Goal: Task Accomplishment & Management: Manage account settings

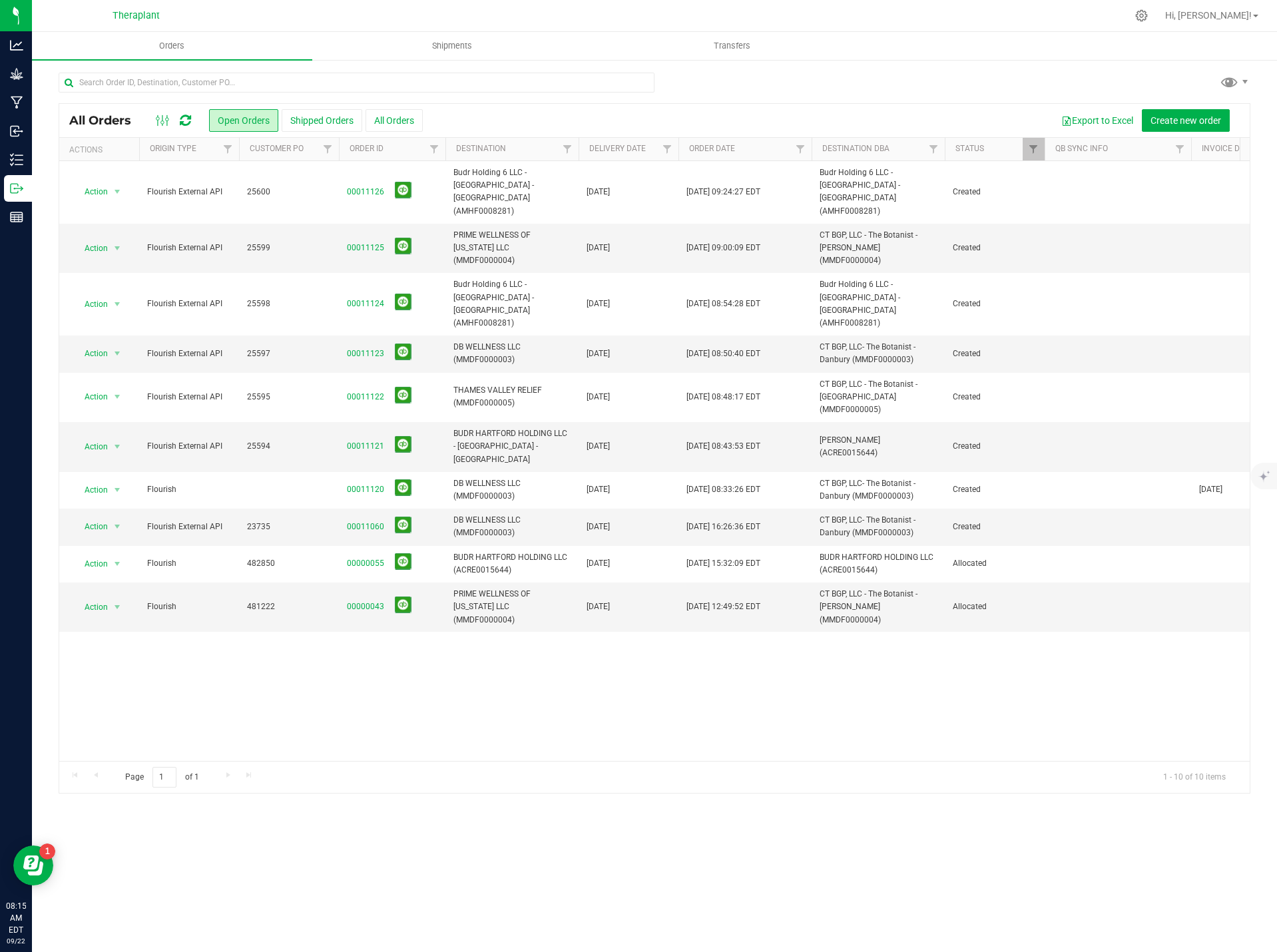
scroll to position [0, 194]
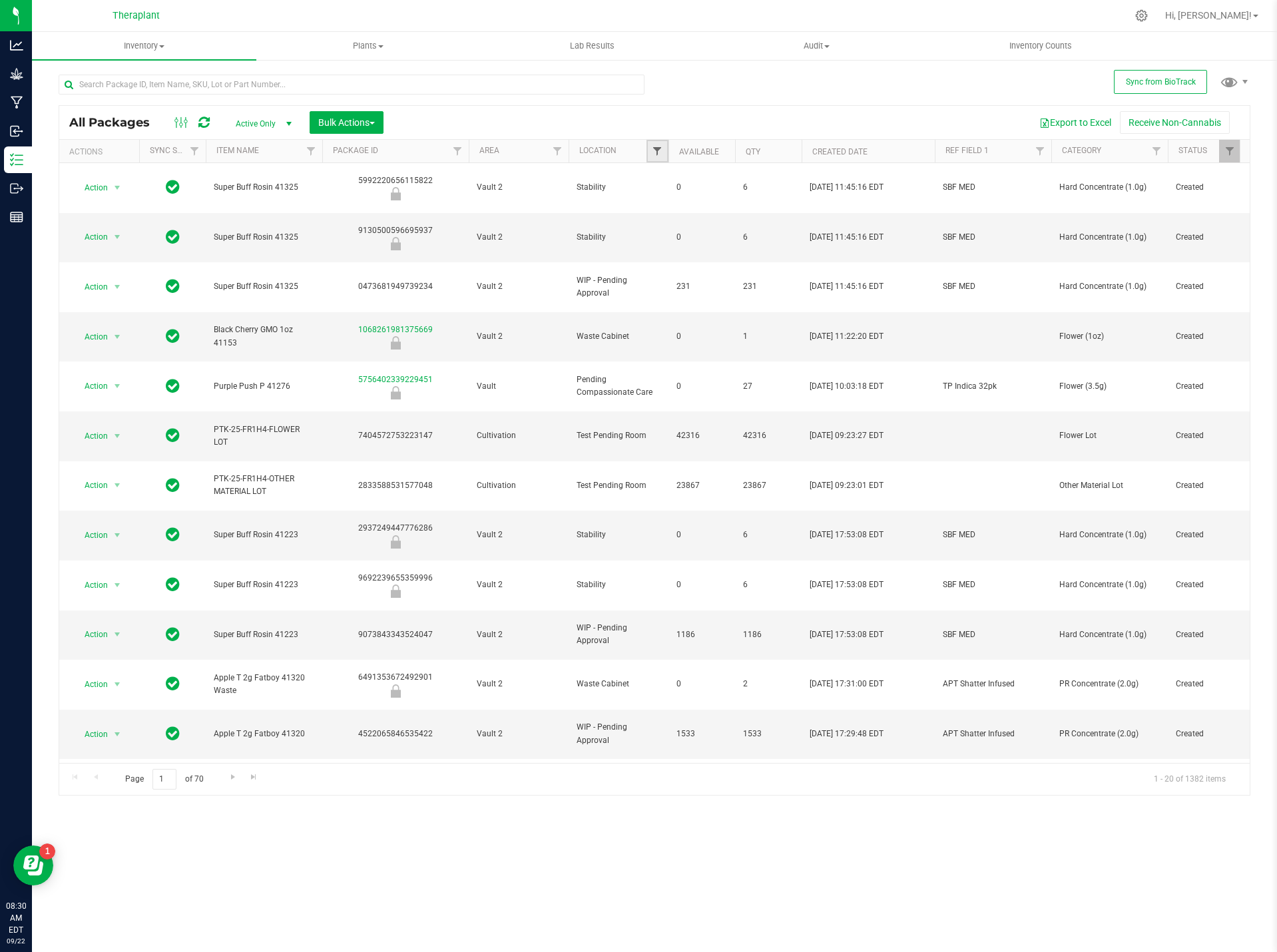
click at [655, 147] on span "Filter" at bounding box center [657, 151] width 11 height 11
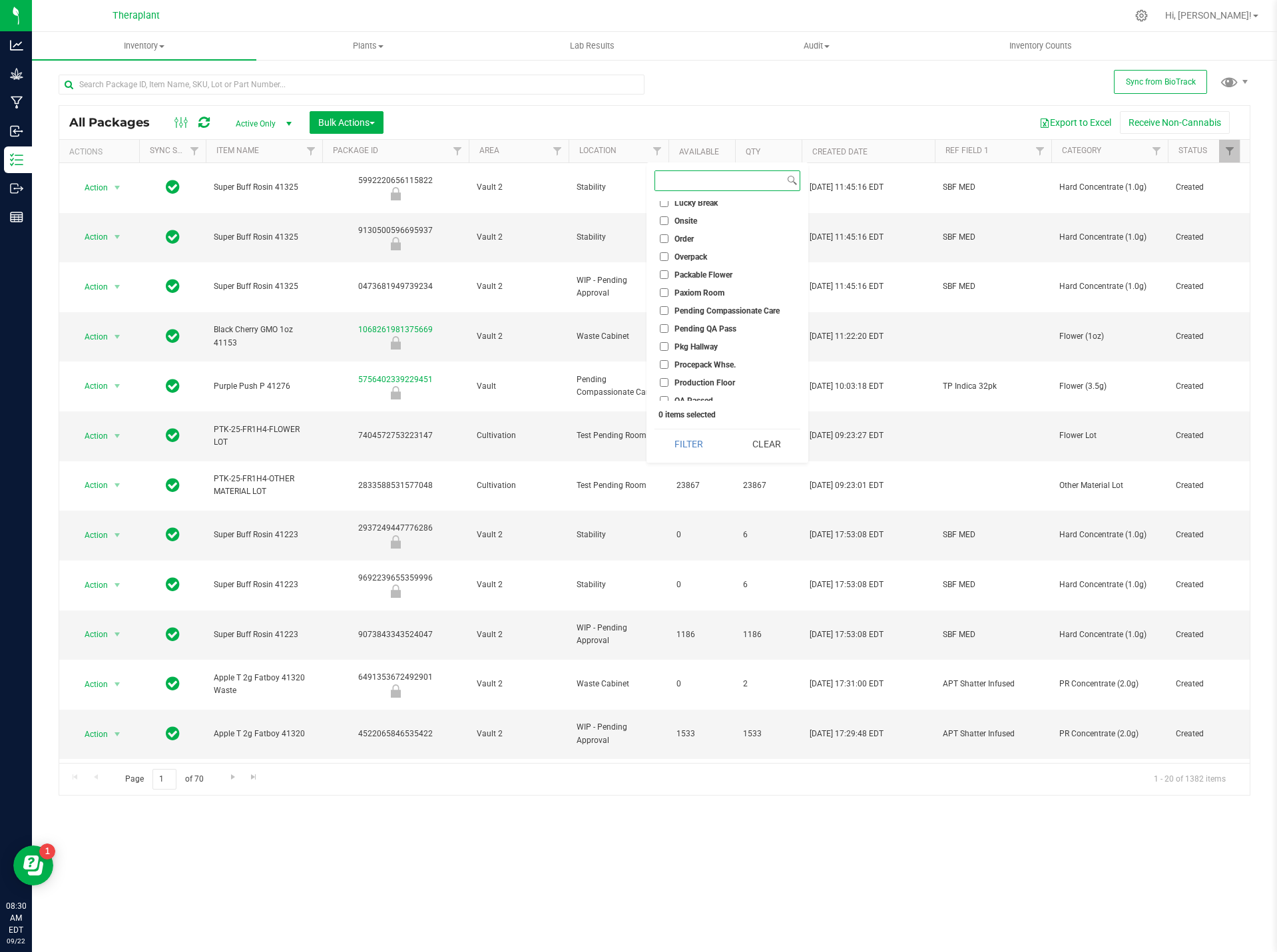
scroll to position [333, 0]
click at [665, 378] on input "QA Passed" at bounding box center [664, 378] width 9 height 9
checkbox input "true"
click at [697, 445] on button "Filter" at bounding box center [689, 444] width 68 height 30
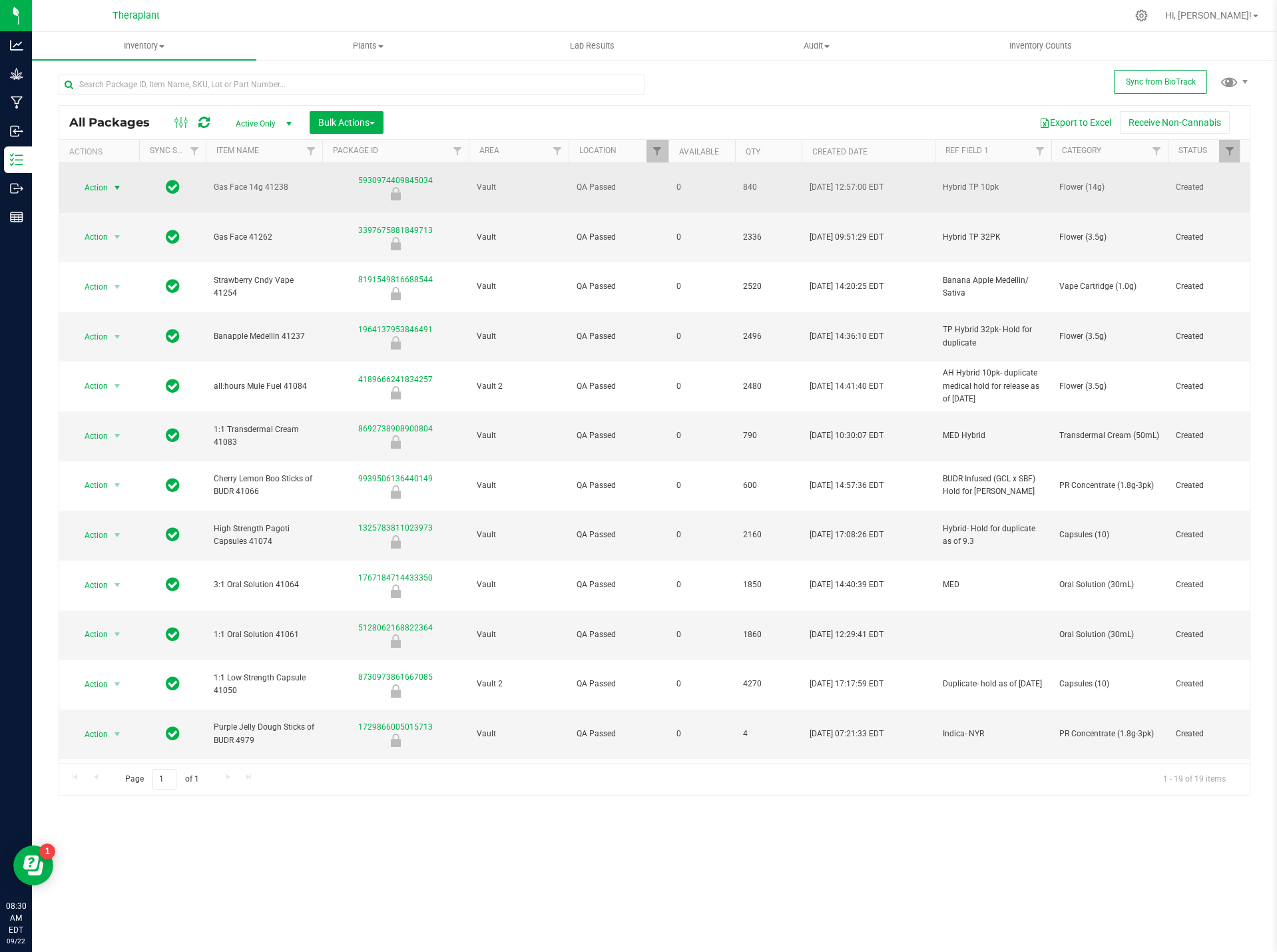
click at [109, 182] on span "select" at bounding box center [117, 188] width 17 height 19
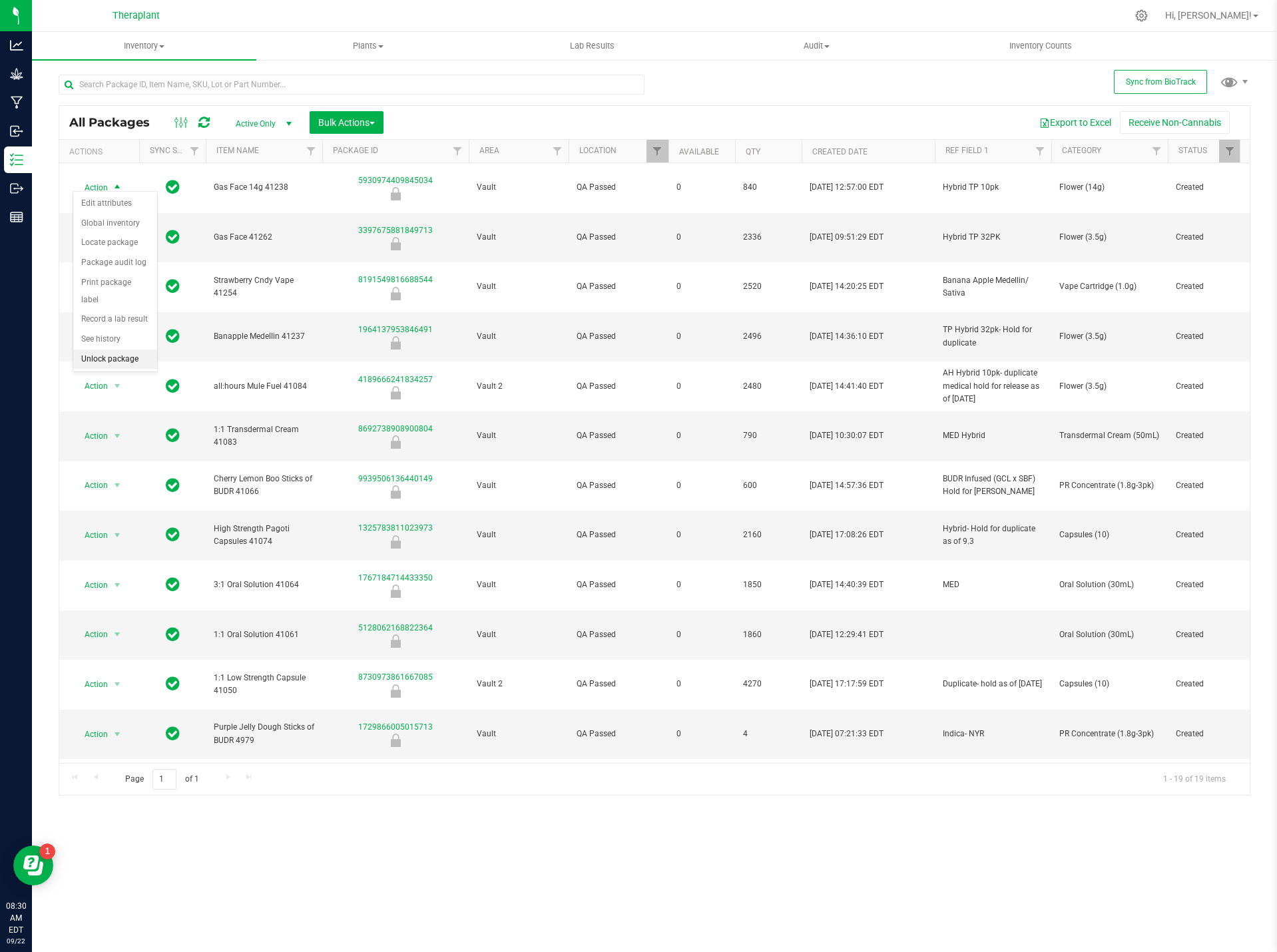
click at [143, 349] on li "Unlock package" at bounding box center [115, 359] width 84 height 20
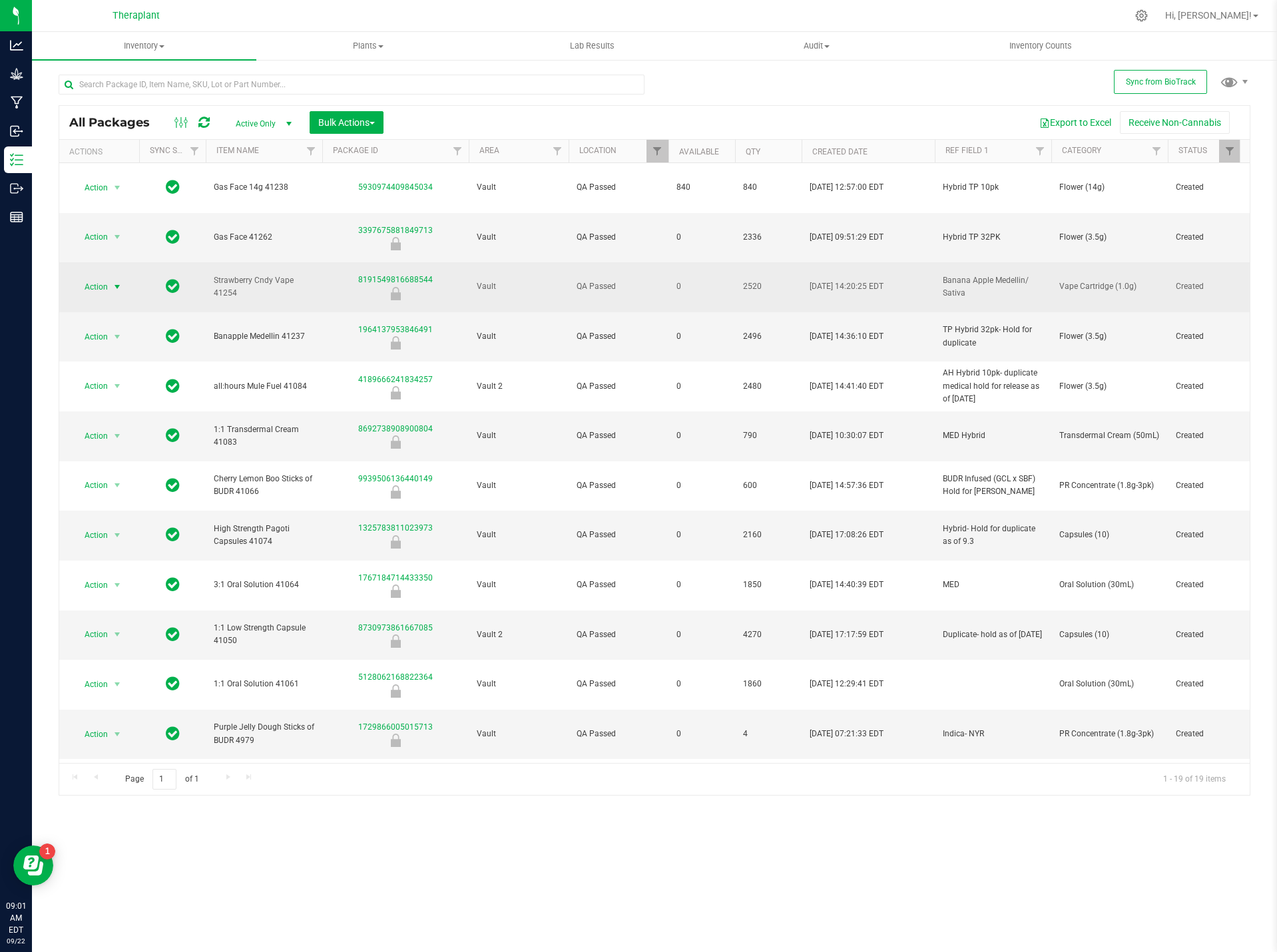
click at [122, 281] on span "select" at bounding box center [117, 287] width 11 height 11
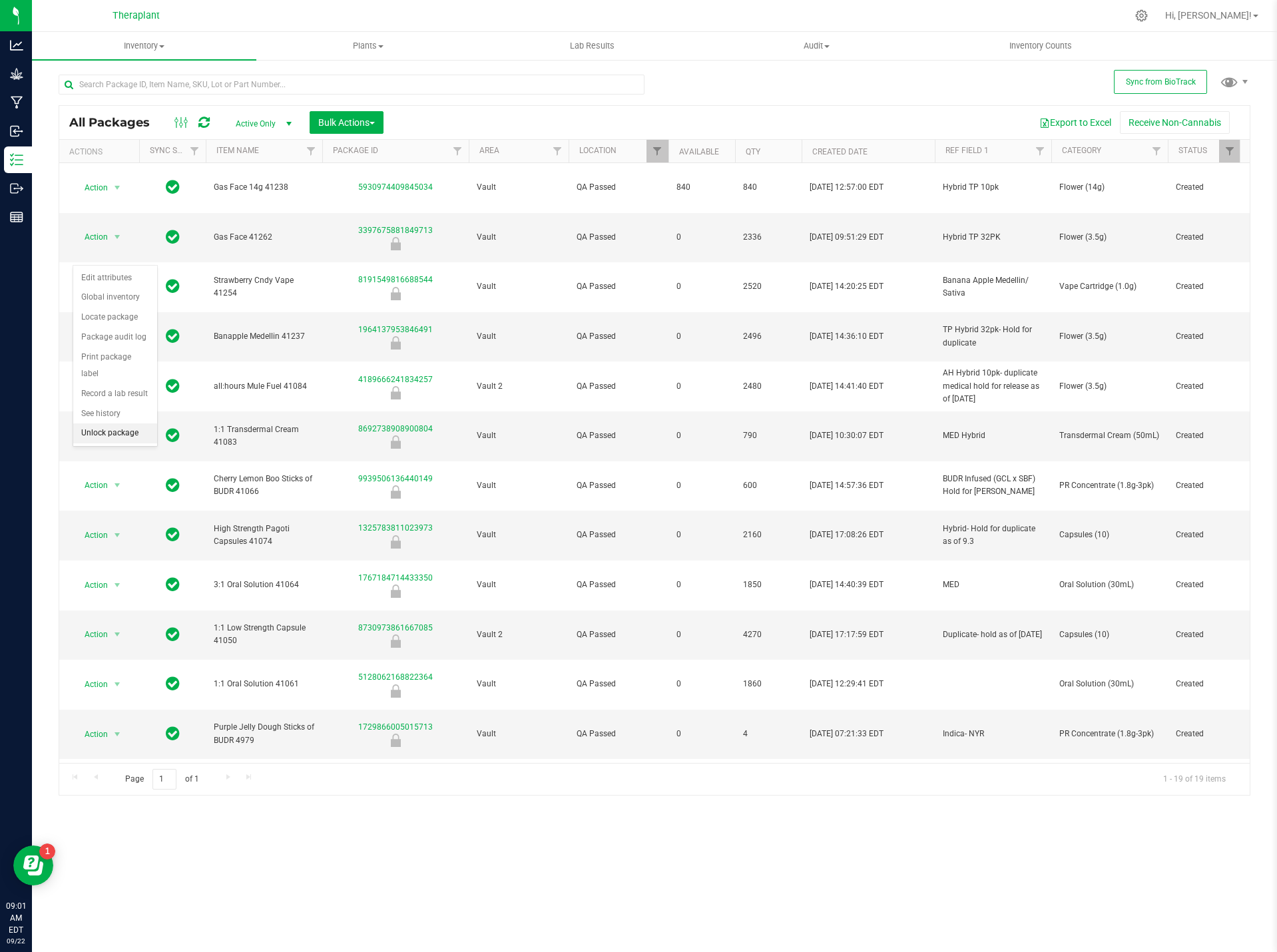
click at [123, 424] on li "Unlock package" at bounding box center [115, 434] width 84 height 20
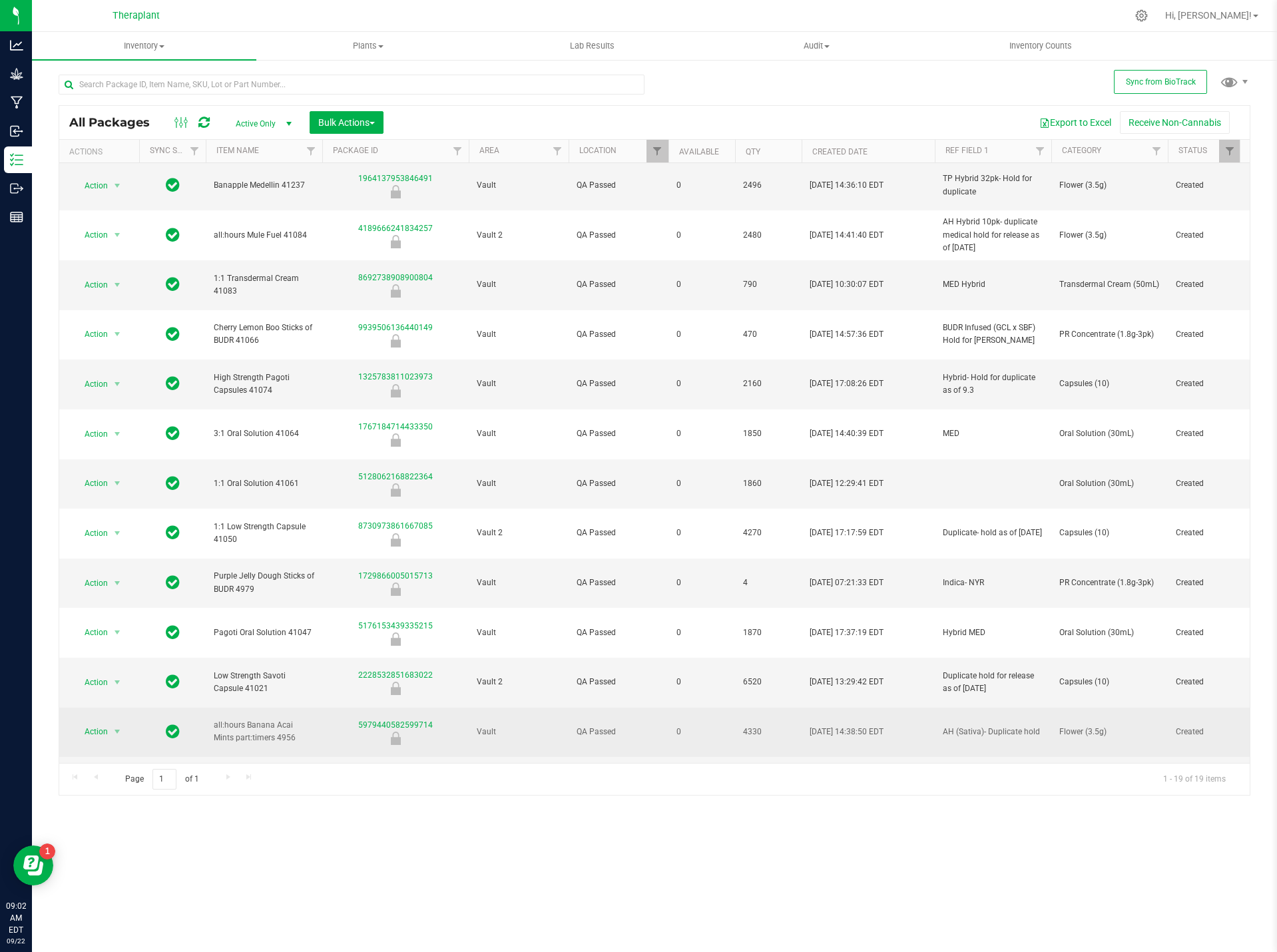
scroll to position [180, 0]
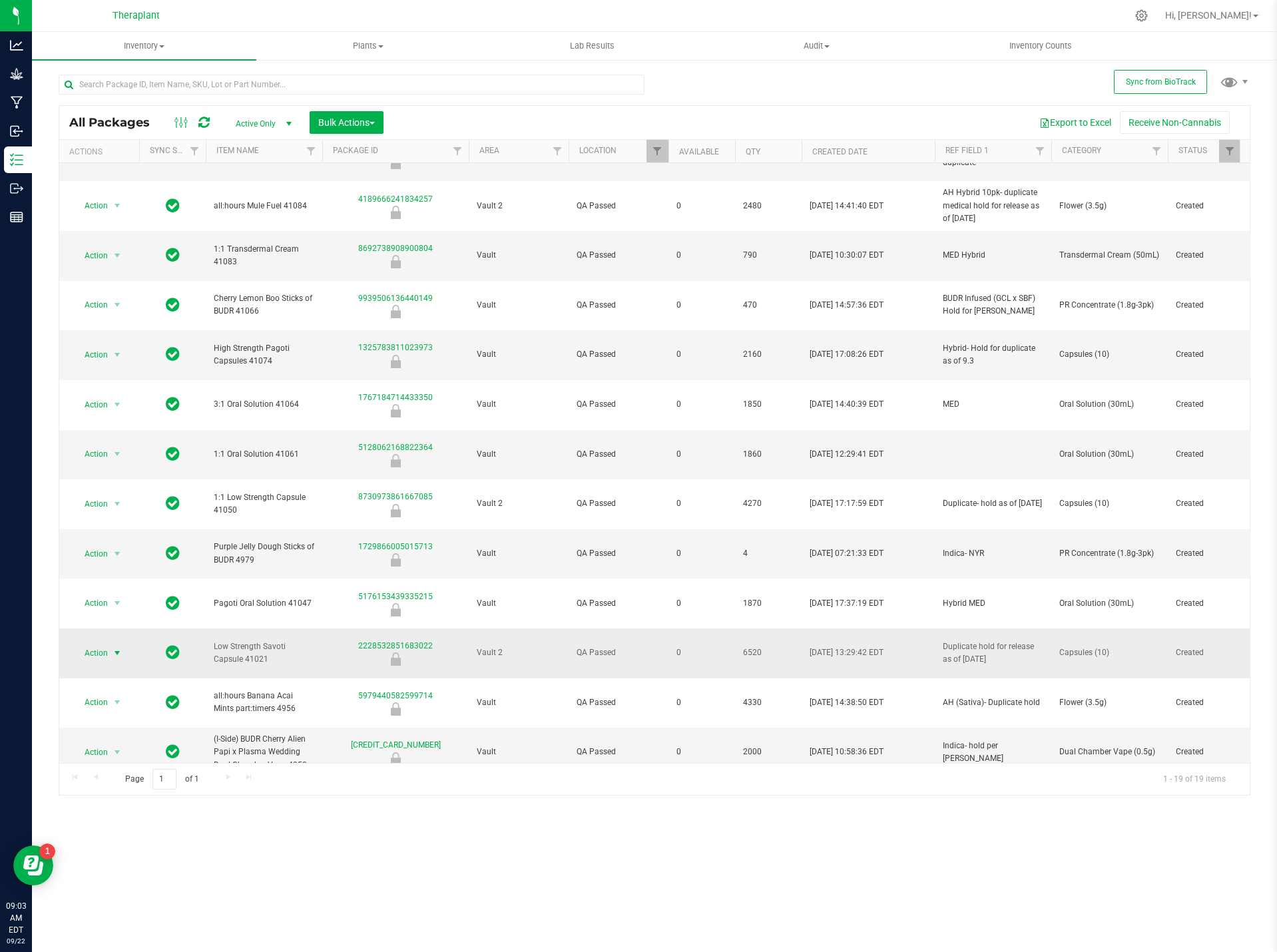
click at [107, 644] on span "Action" at bounding box center [91, 653] width 36 height 19
click at [125, 666] on li "Unlock package" at bounding box center [115, 676] width 84 height 20
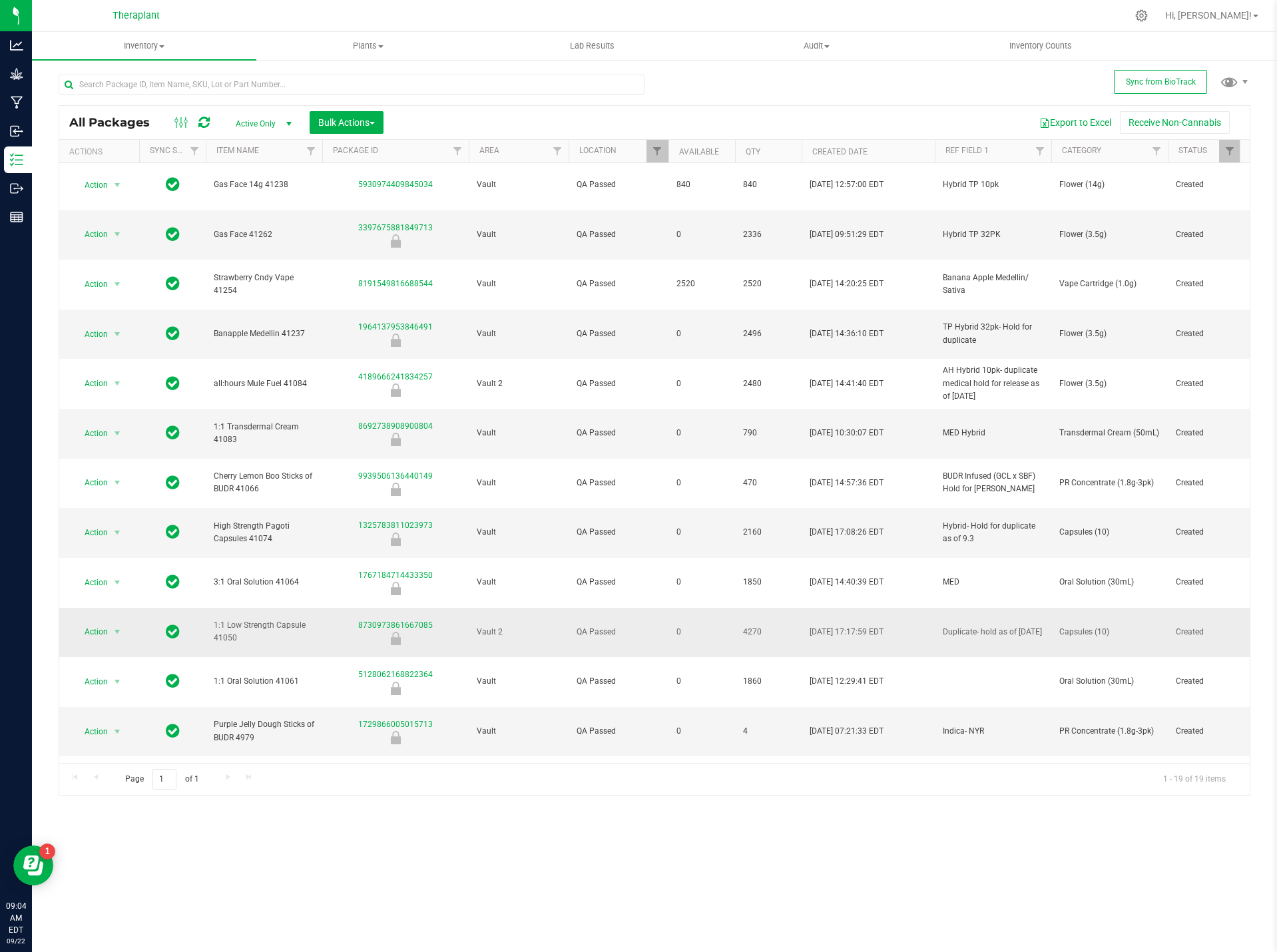
scroll to position [0, 0]
click at [204, 117] on icon at bounding box center [204, 123] width 12 height 13
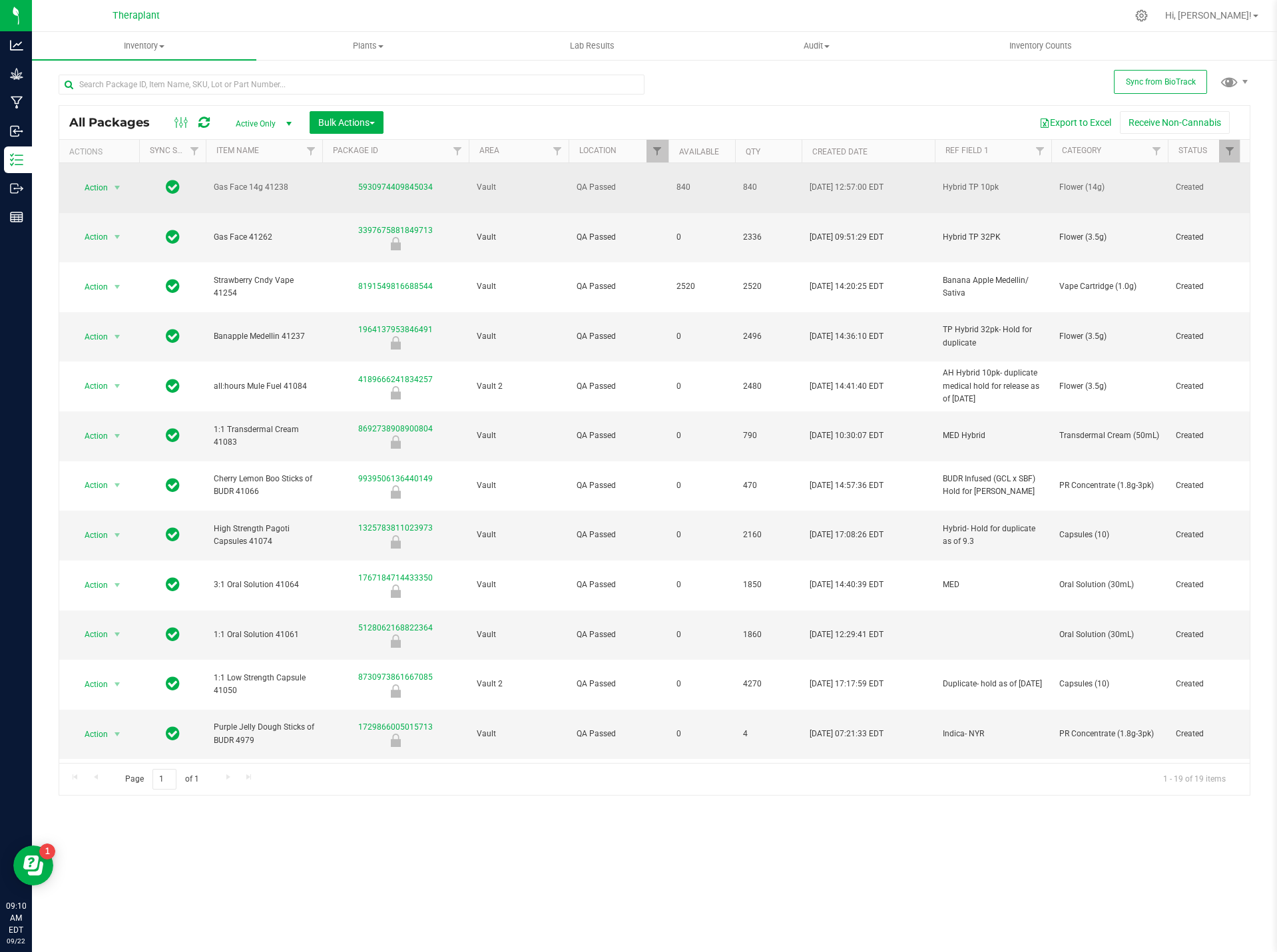
click at [1080, 181] on span "Flower (14g)" at bounding box center [1110, 188] width 100 height 13
copy tr "Flower (14g)"
click at [271, 185] on span "Gas Face 14g 41238" at bounding box center [263, 188] width 100 height 13
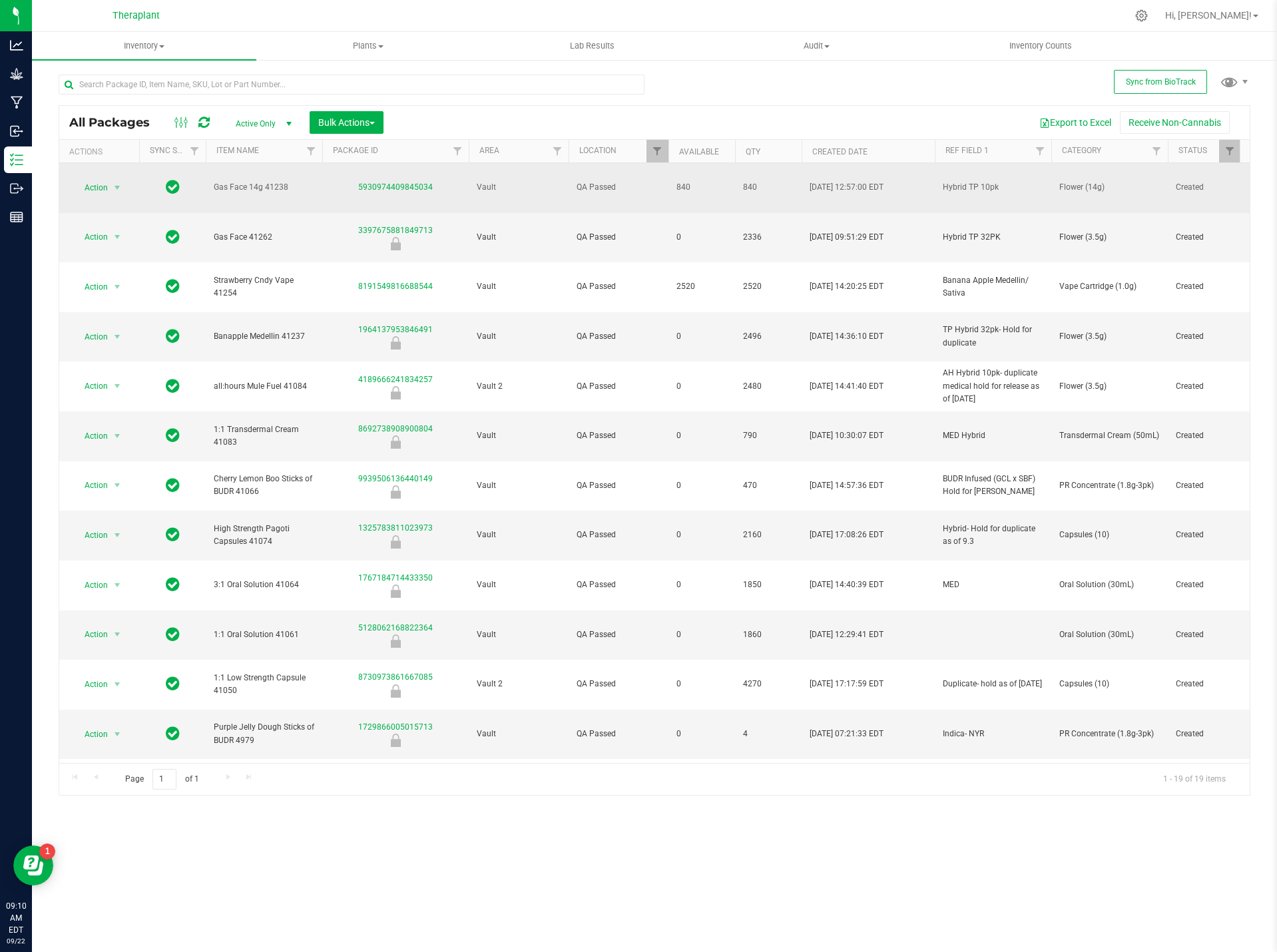
click at [271, 185] on span "Gas Face 14g 41238" at bounding box center [263, 188] width 100 height 13
copy tr "Gas Face 14g 41238"
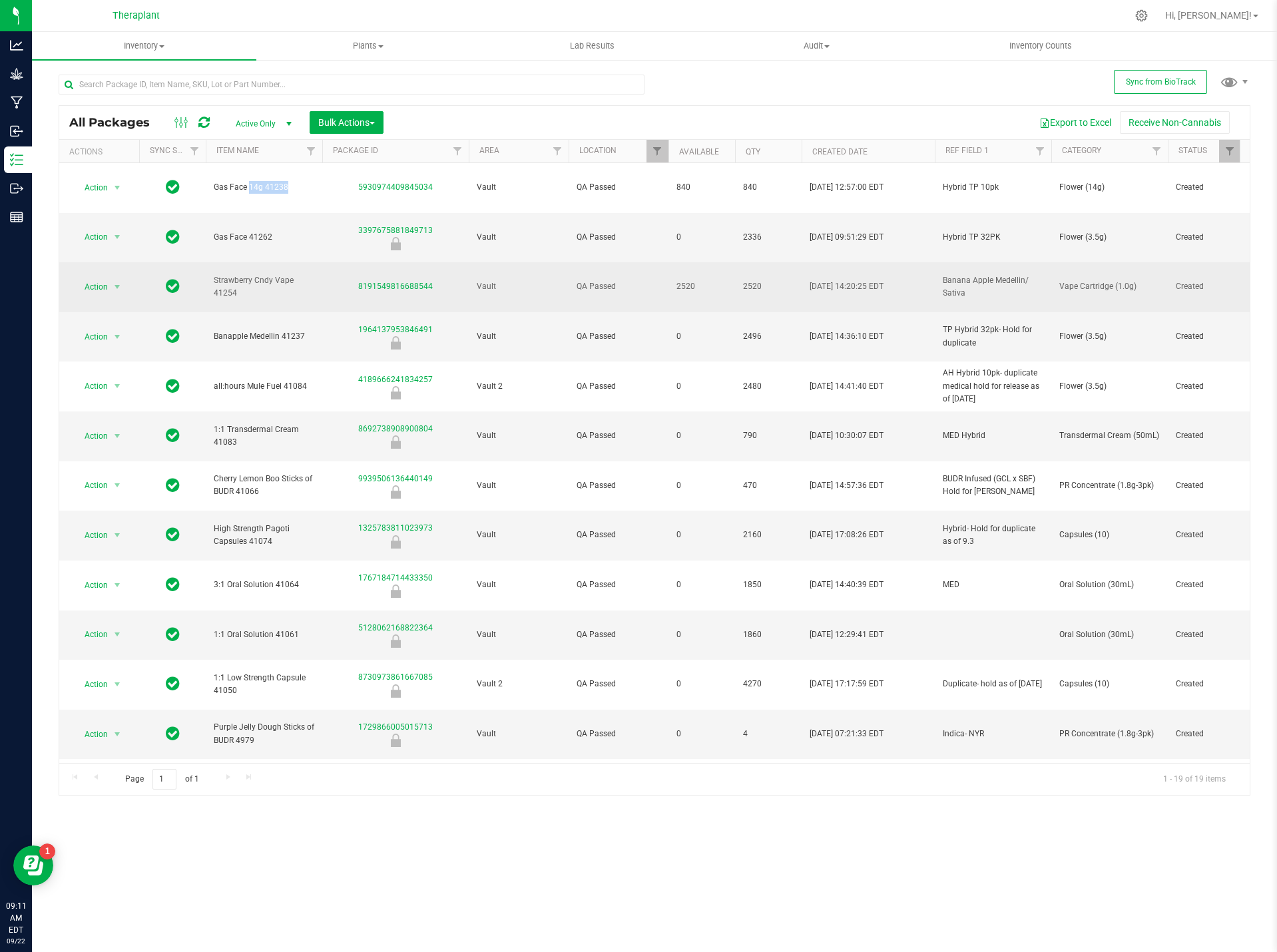
click at [1084, 280] on span "Vape Cartridge (1.0g)" at bounding box center [1110, 287] width 100 height 13
copy tr "Vape Cartridge (1.0g)"
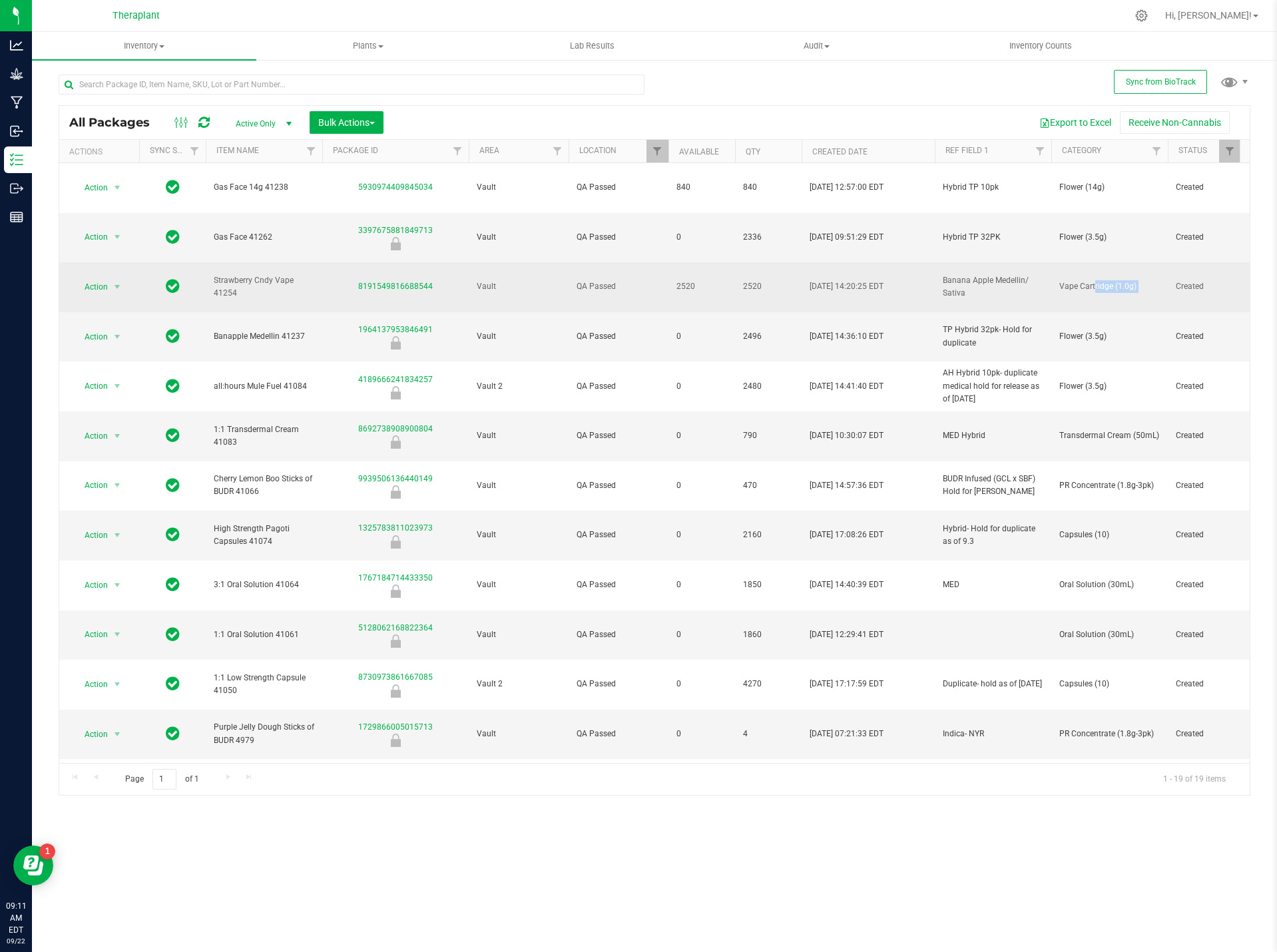
click at [266, 274] on span "Strawberry Cndy Vape 41254" at bounding box center [263, 287] width 100 height 25
click at [265, 274] on span "Strawberry Cndy Vape 41254" at bounding box center [263, 287] width 100 height 25
copy tr "Strawberry Cndy Vape 41254"
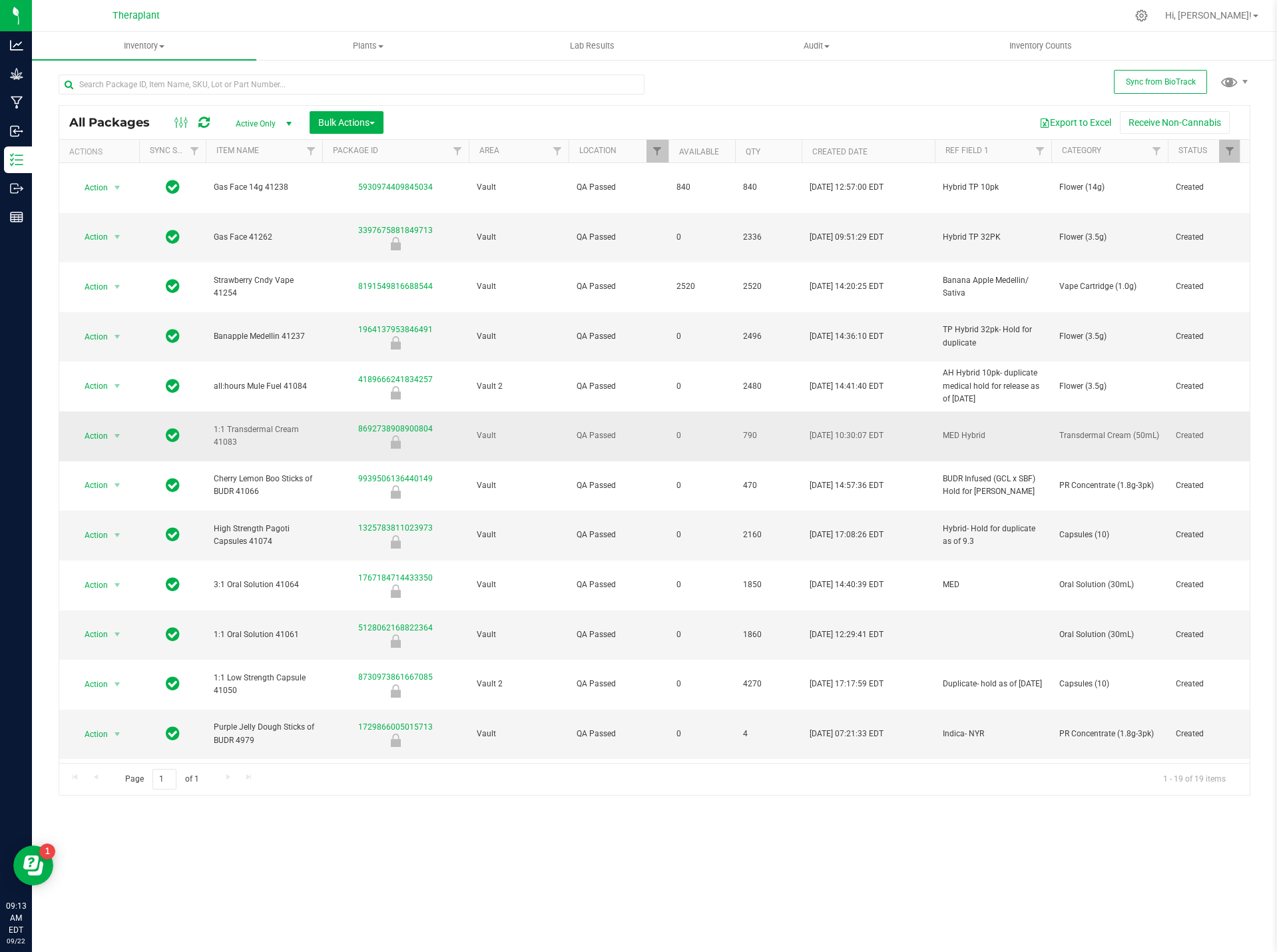
click at [342, 423] on div "8692738908900804" at bounding box center [396, 436] width 150 height 26
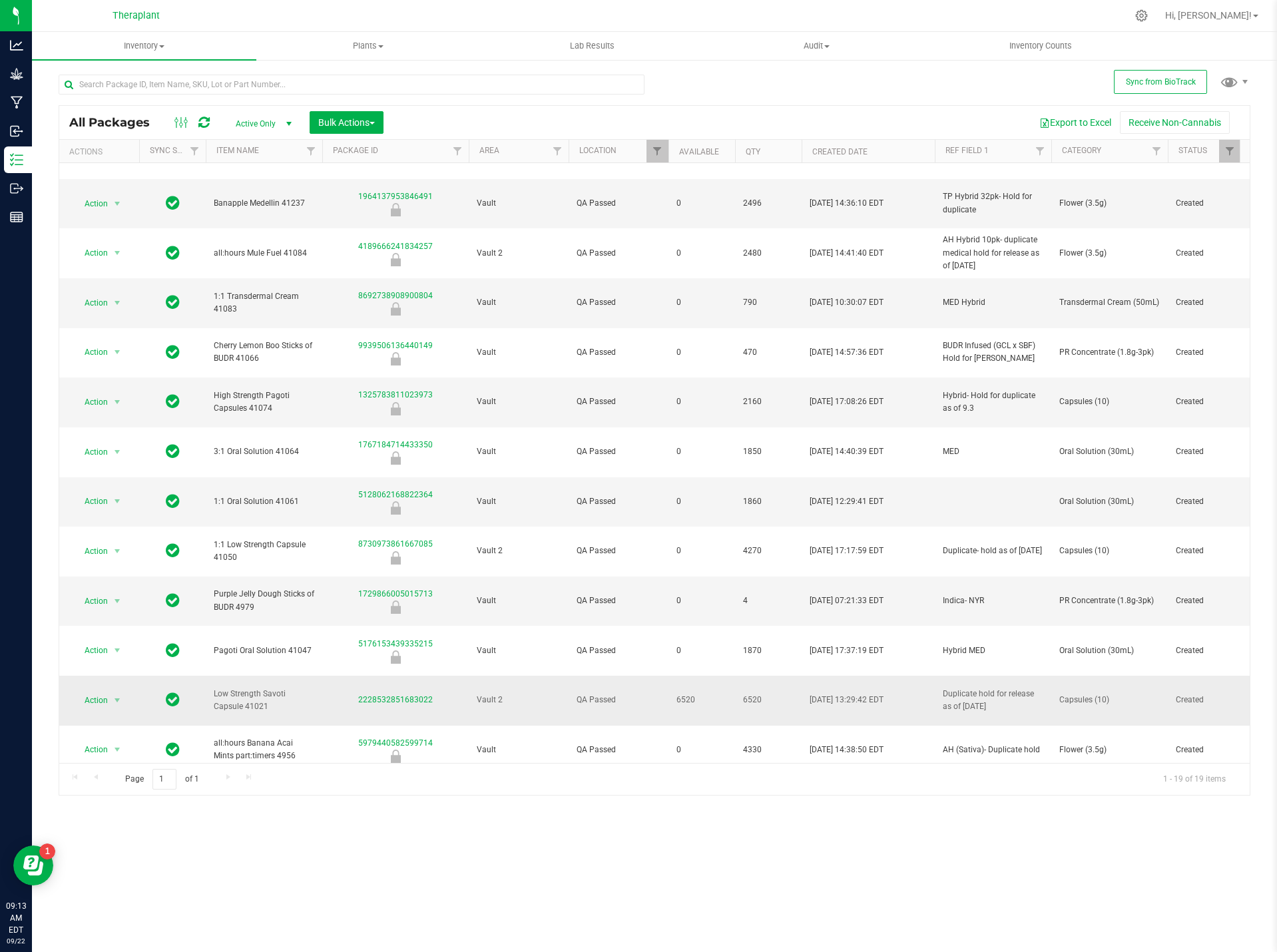
scroll to position [180, 0]
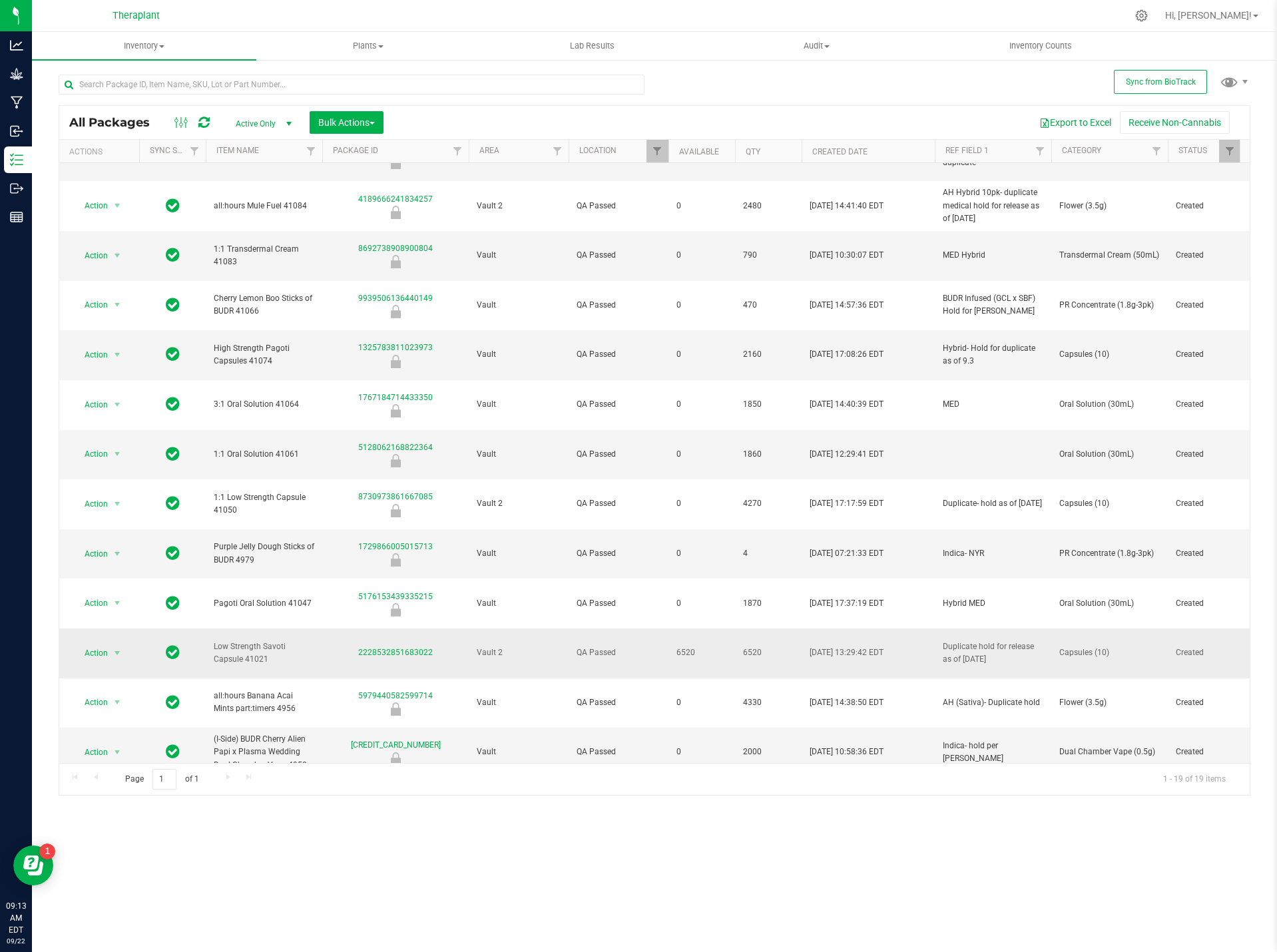
drag, startPoint x: 287, startPoint y: 500, endPoint x: 767, endPoint y: 502, distance: 480.0
click at [211, 629] on td "Low Strength Savoti Capsule 41021" at bounding box center [263, 653] width 116 height 50
click at [1072, 647] on span "Capsules (10)" at bounding box center [1110, 653] width 100 height 13
click at [1077, 647] on span "Capsules (10)" at bounding box center [1110, 653] width 100 height 13
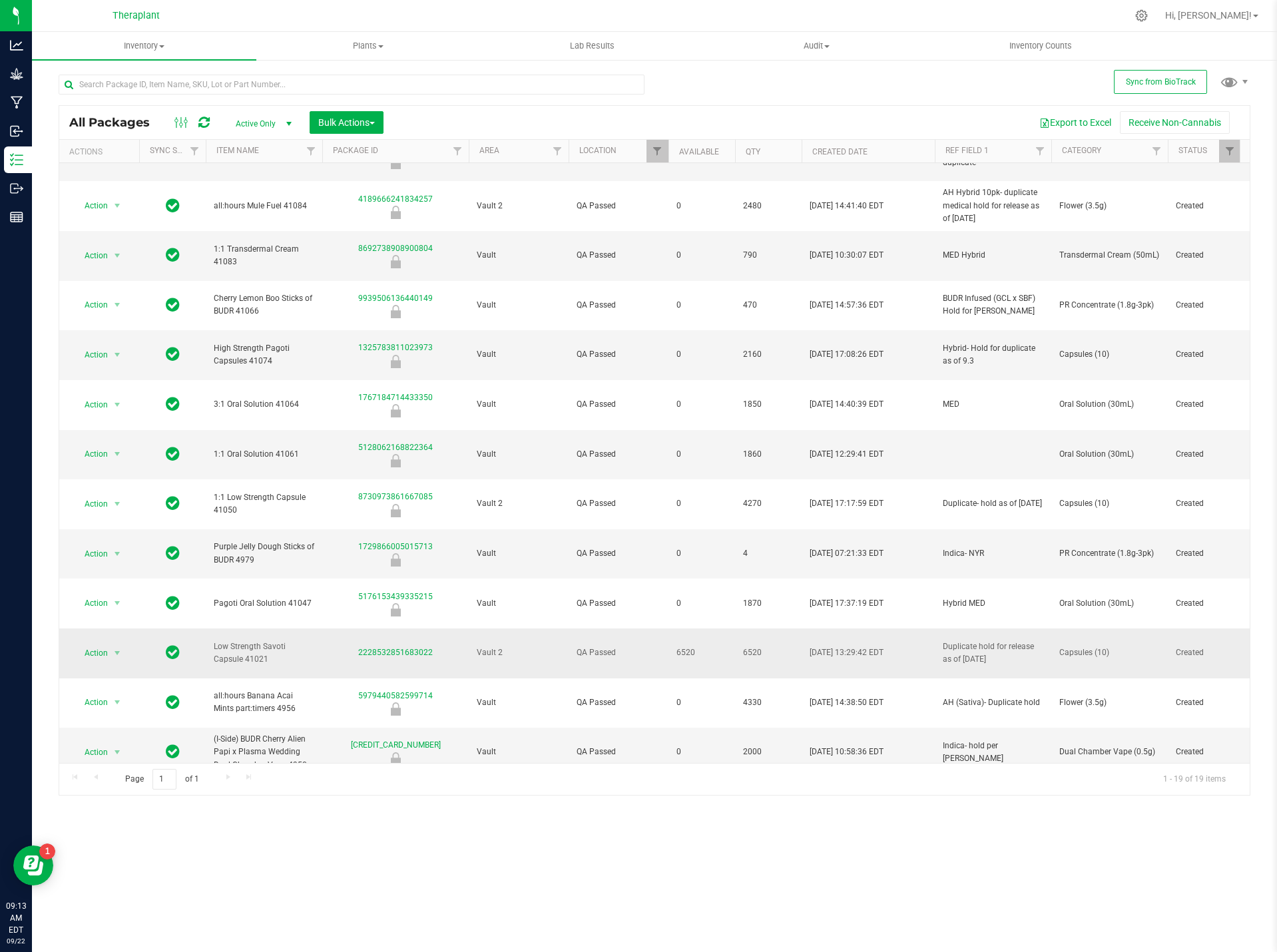
drag, startPoint x: 1077, startPoint y: 494, endPoint x: 1071, endPoint y: 499, distance: 7.8
drag, startPoint x: 1071, startPoint y: 499, endPoint x: 1109, endPoint y: 484, distance: 40.9
click at [1109, 629] on td "Capsules (10)" at bounding box center [1110, 653] width 116 height 50
click at [1096, 647] on span "Capsules (10)" at bounding box center [1110, 653] width 100 height 13
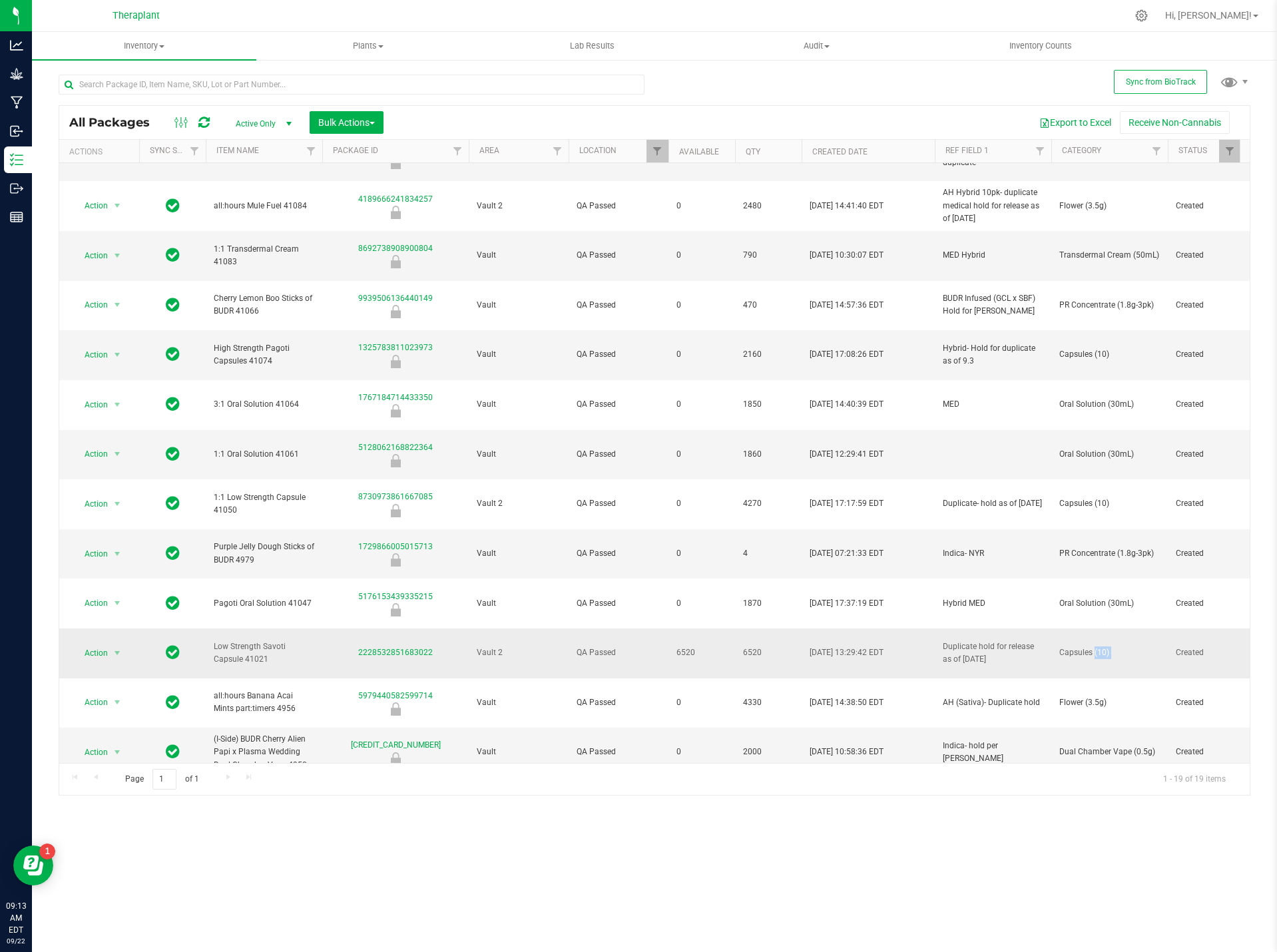
click at [1096, 647] on span "Capsules (10)" at bounding box center [1110, 653] width 100 height 13
drag, startPoint x: 1096, startPoint y: 494, endPoint x: 1088, endPoint y: 497, distance: 8.5
copy tr "Capsules (10)"
click at [261, 640] on span "Low Strength Savoti Capsule 41021" at bounding box center [263, 652] width 100 height 25
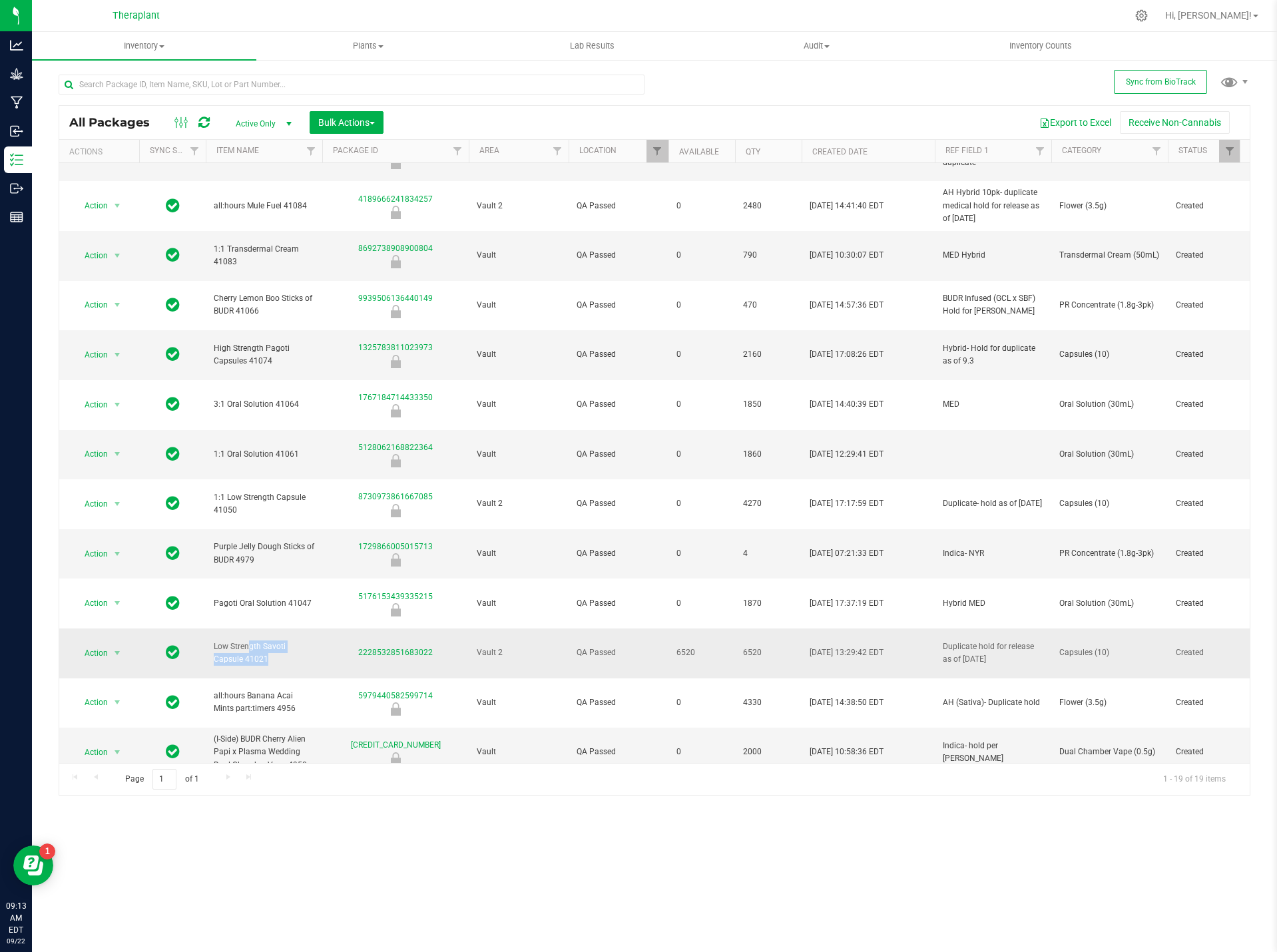
click at [261, 640] on span "Low Strength Savoti Capsule 41021" at bounding box center [263, 652] width 100 height 25
copy tr "Low Strength Savoti Capsule 41021"
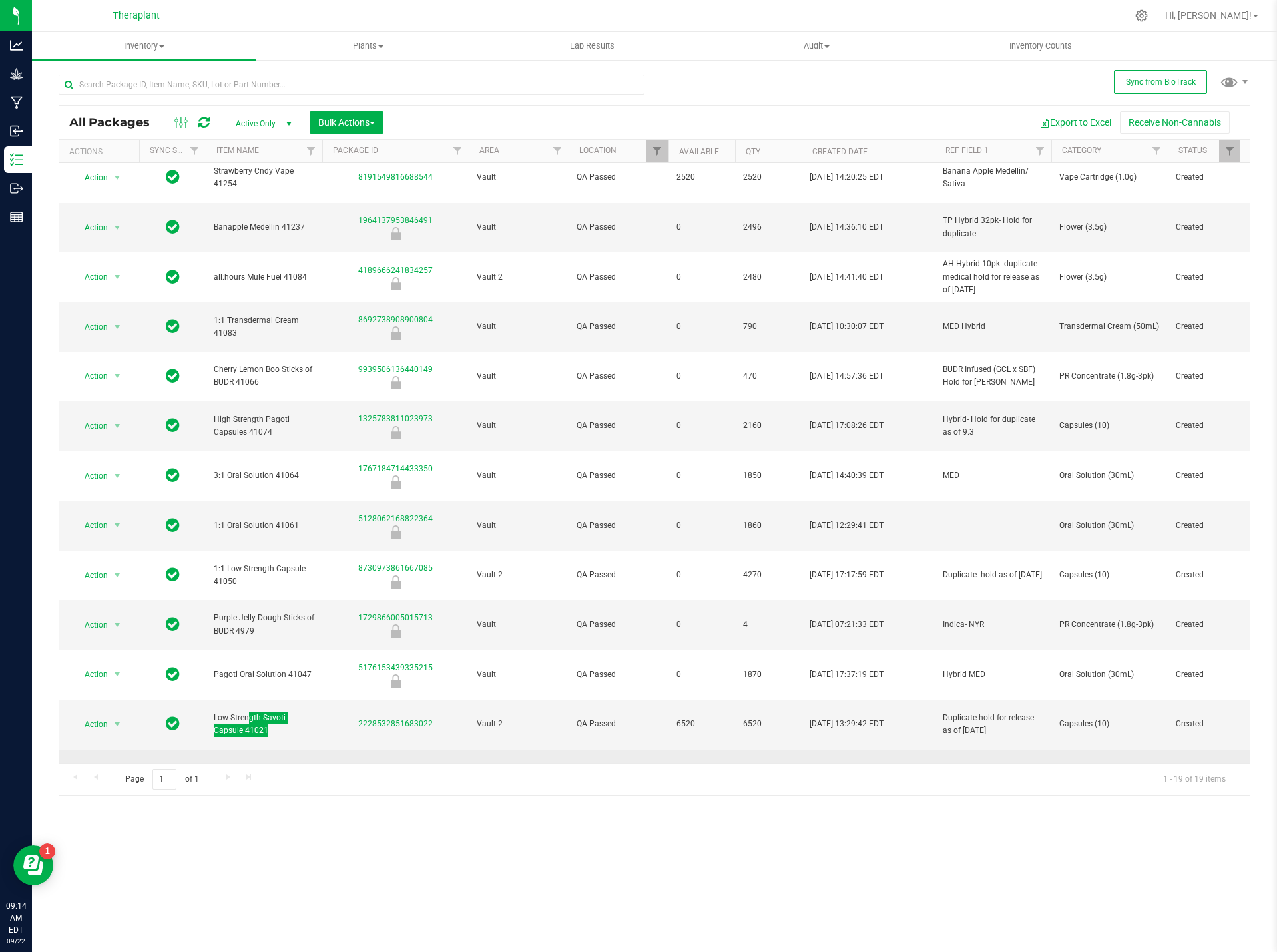
scroll to position [0, 0]
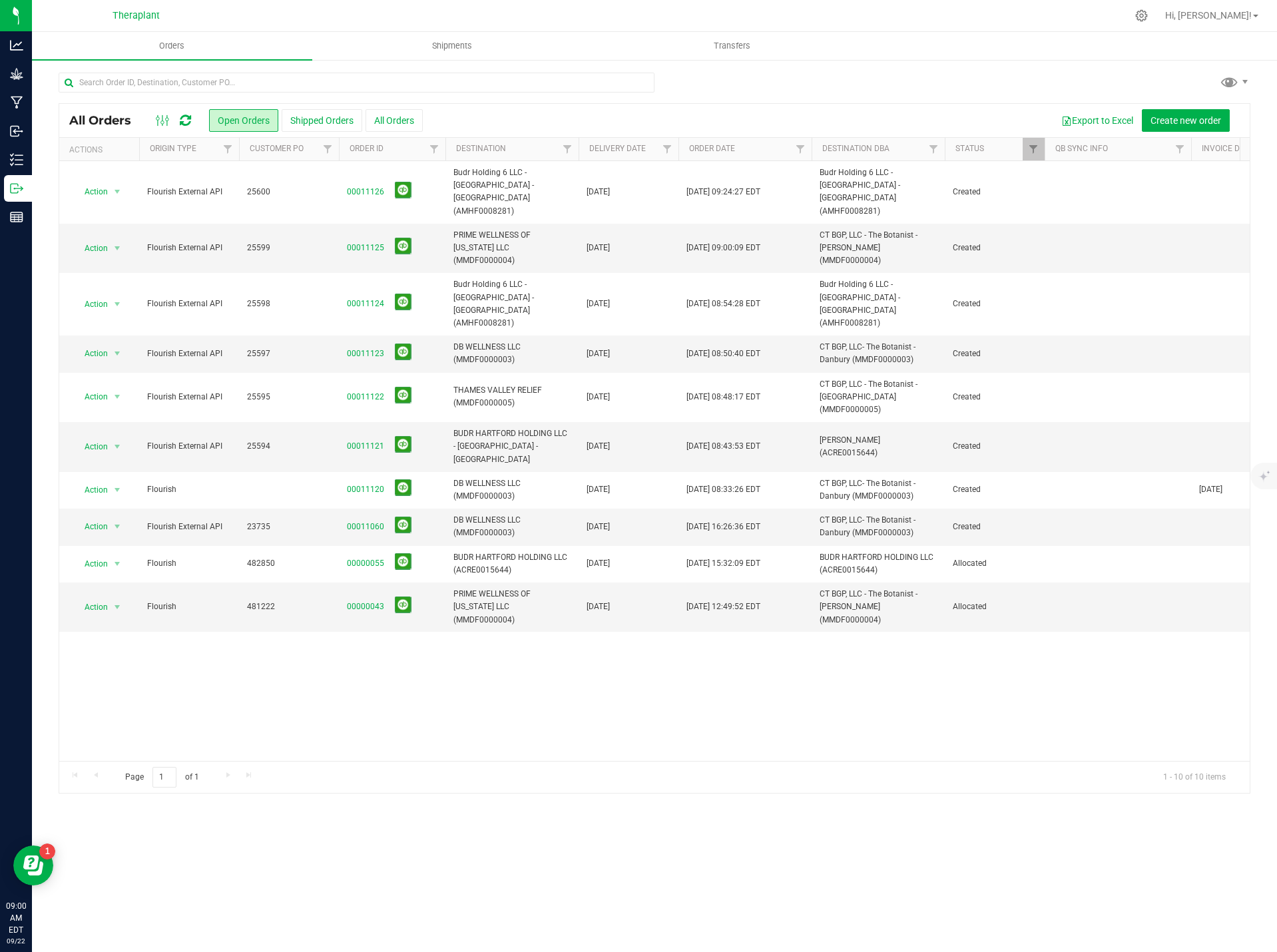
scroll to position [0, 194]
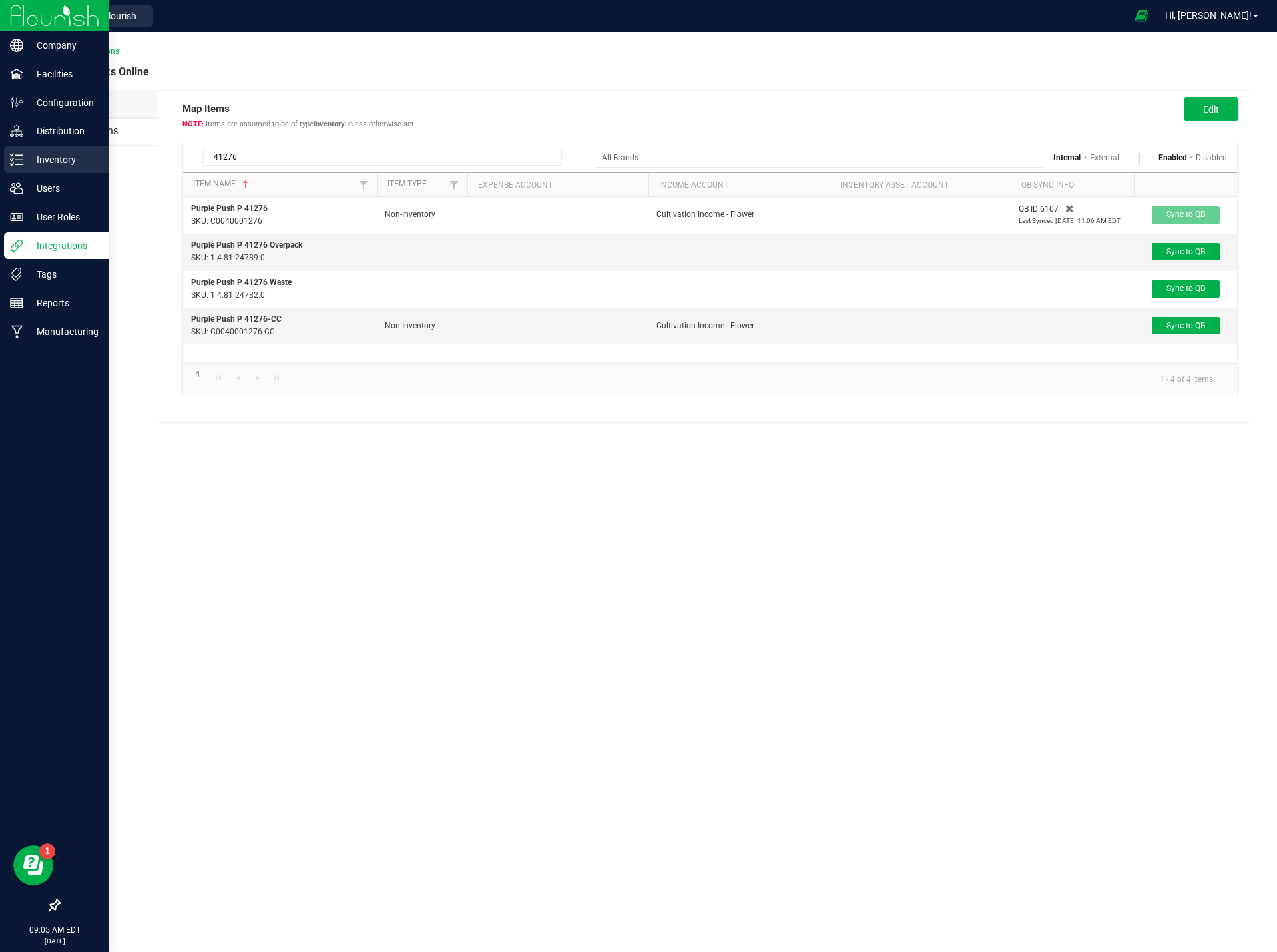
click at [56, 161] on p "Inventory" at bounding box center [63, 160] width 80 height 16
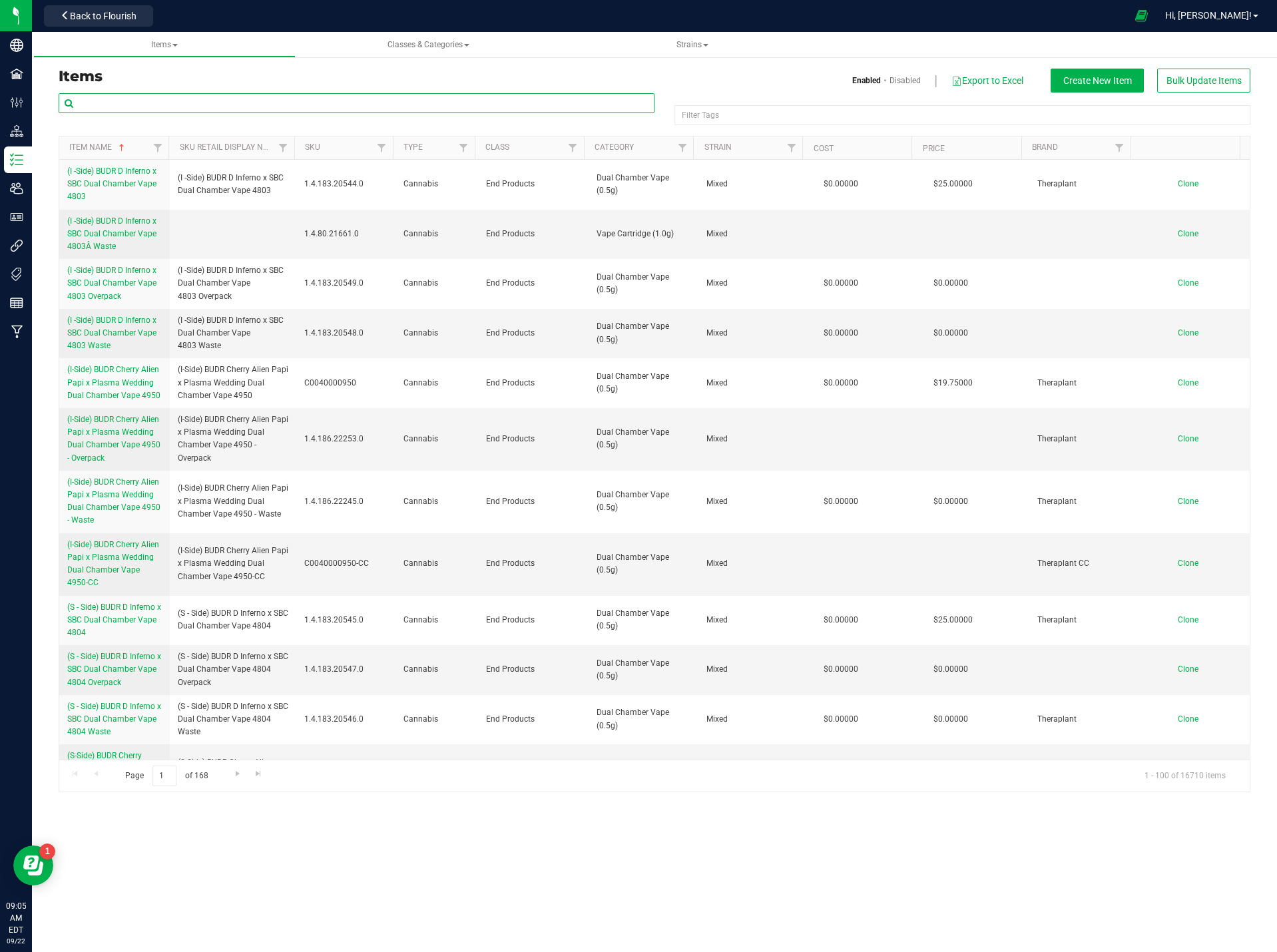
click at [118, 100] on input "text" at bounding box center [357, 103] width 596 height 20
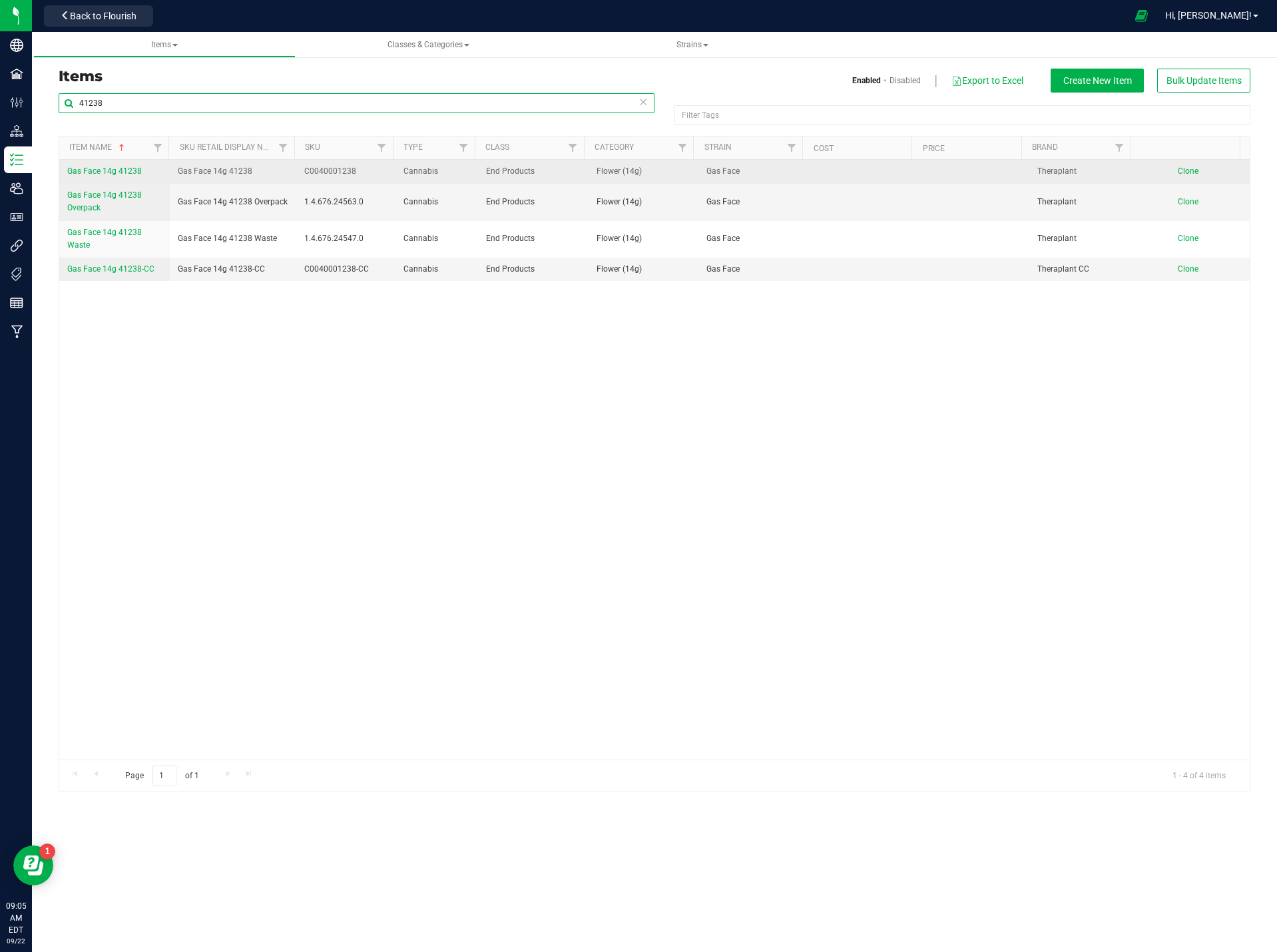
type input "41238"
click at [110, 170] on span "Gas Face 14g 41238" at bounding box center [104, 171] width 74 height 9
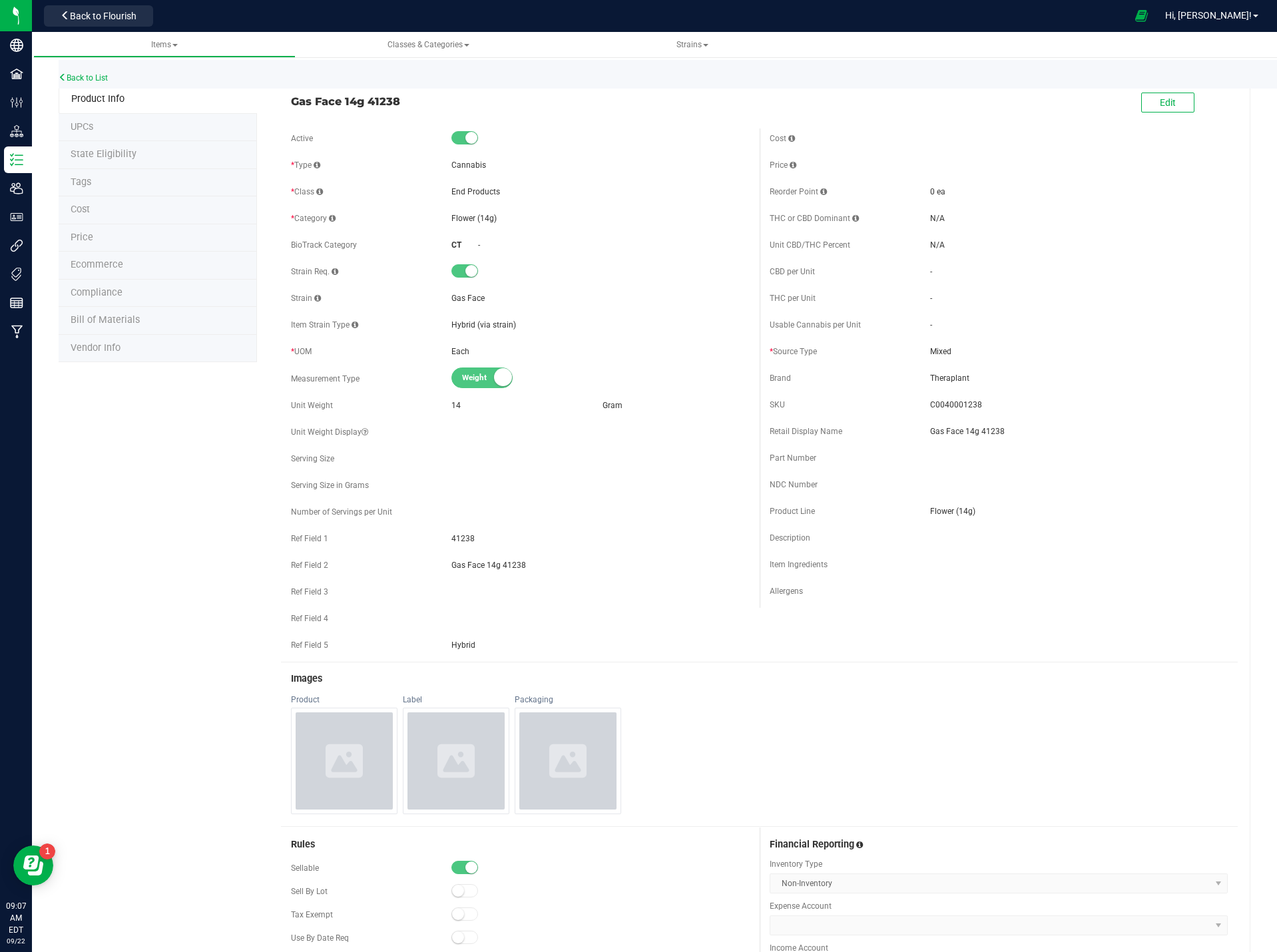
click at [173, 232] on li "Price" at bounding box center [157, 238] width 199 height 28
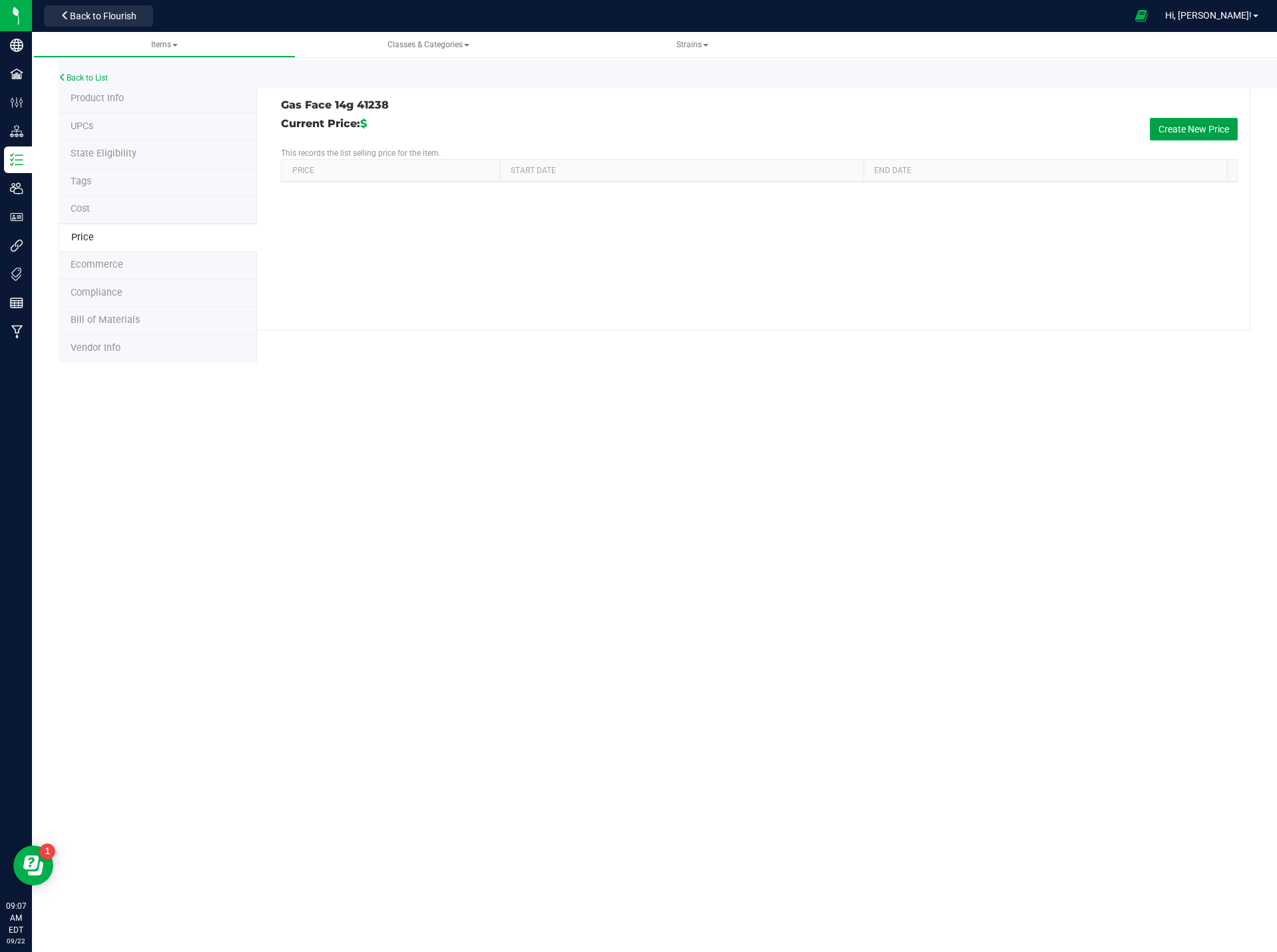
click at [1166, 128] on button "Create New Price" at bounding box center [1194, 128] width 88 height 22
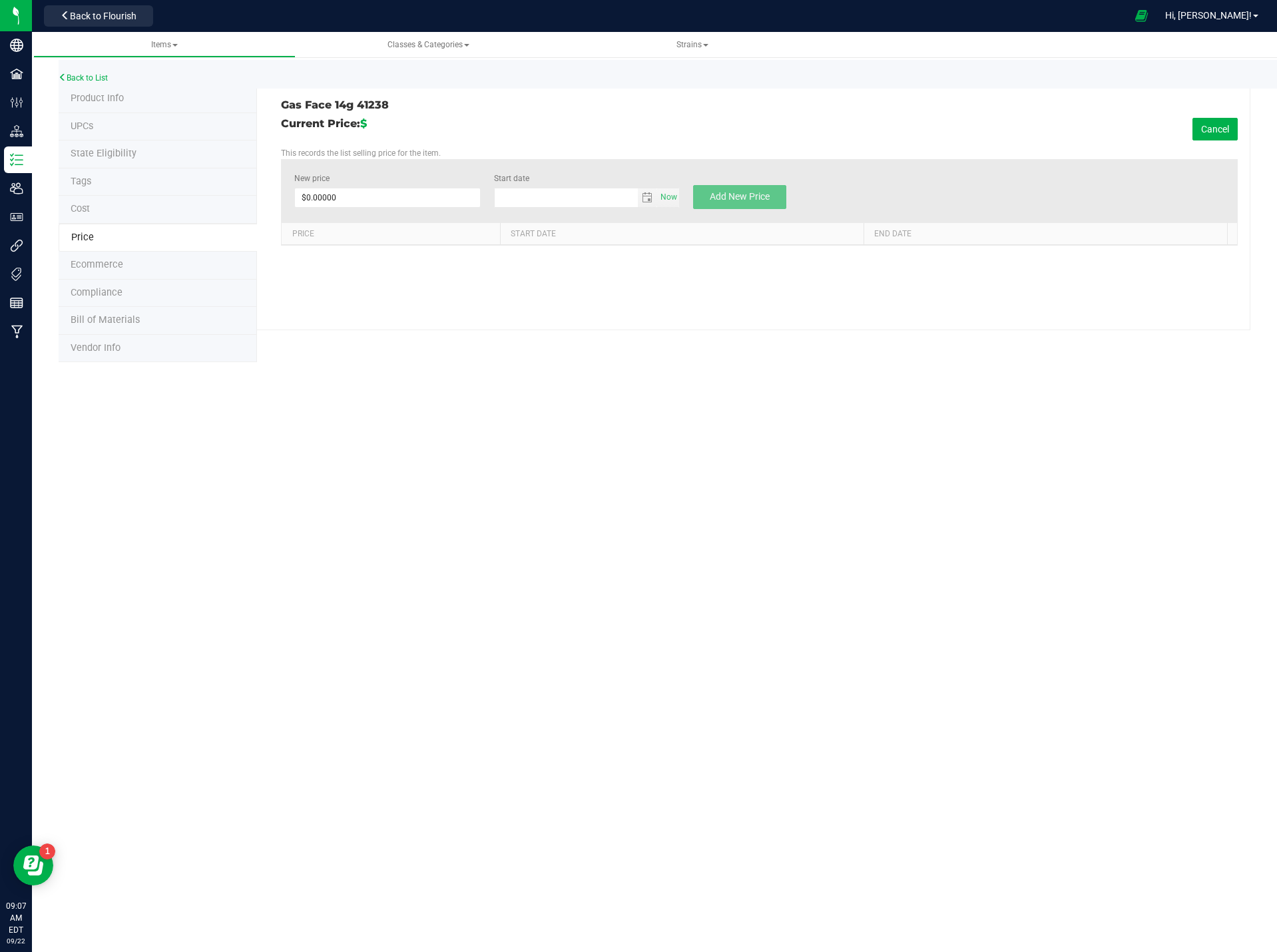
type input "[DATE]"
click at [383, 196] on span at bounding box center [387, 198] width 186 height 20
type input "52.50"
click at [764, 197] on span "Add New Price" at bounding box center [739, 196] width 60 height 11
type input "$0.00000"
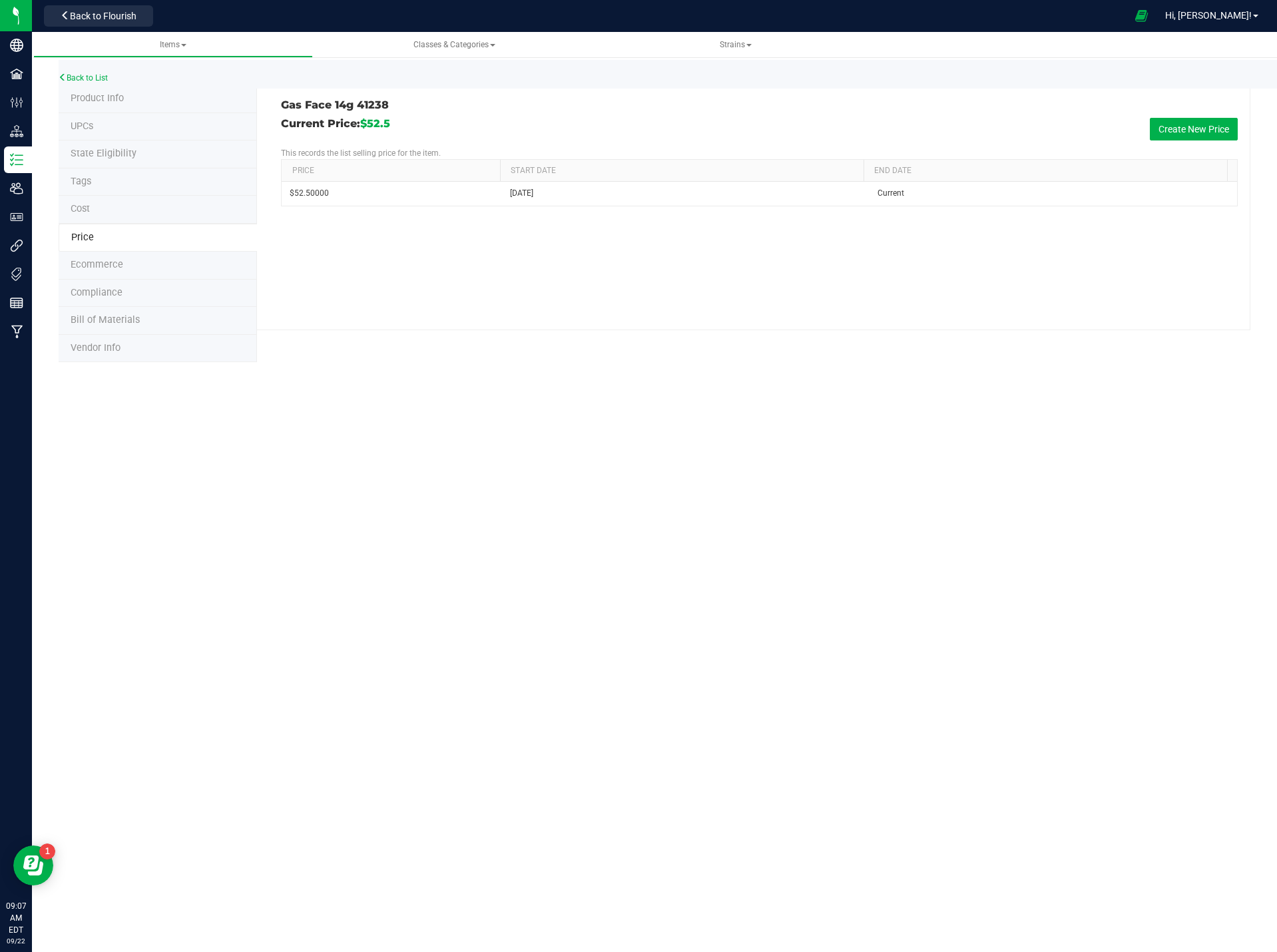
click at [155, 97] on li "Product Info" at bounding box center [157, 99] width 199 height 28
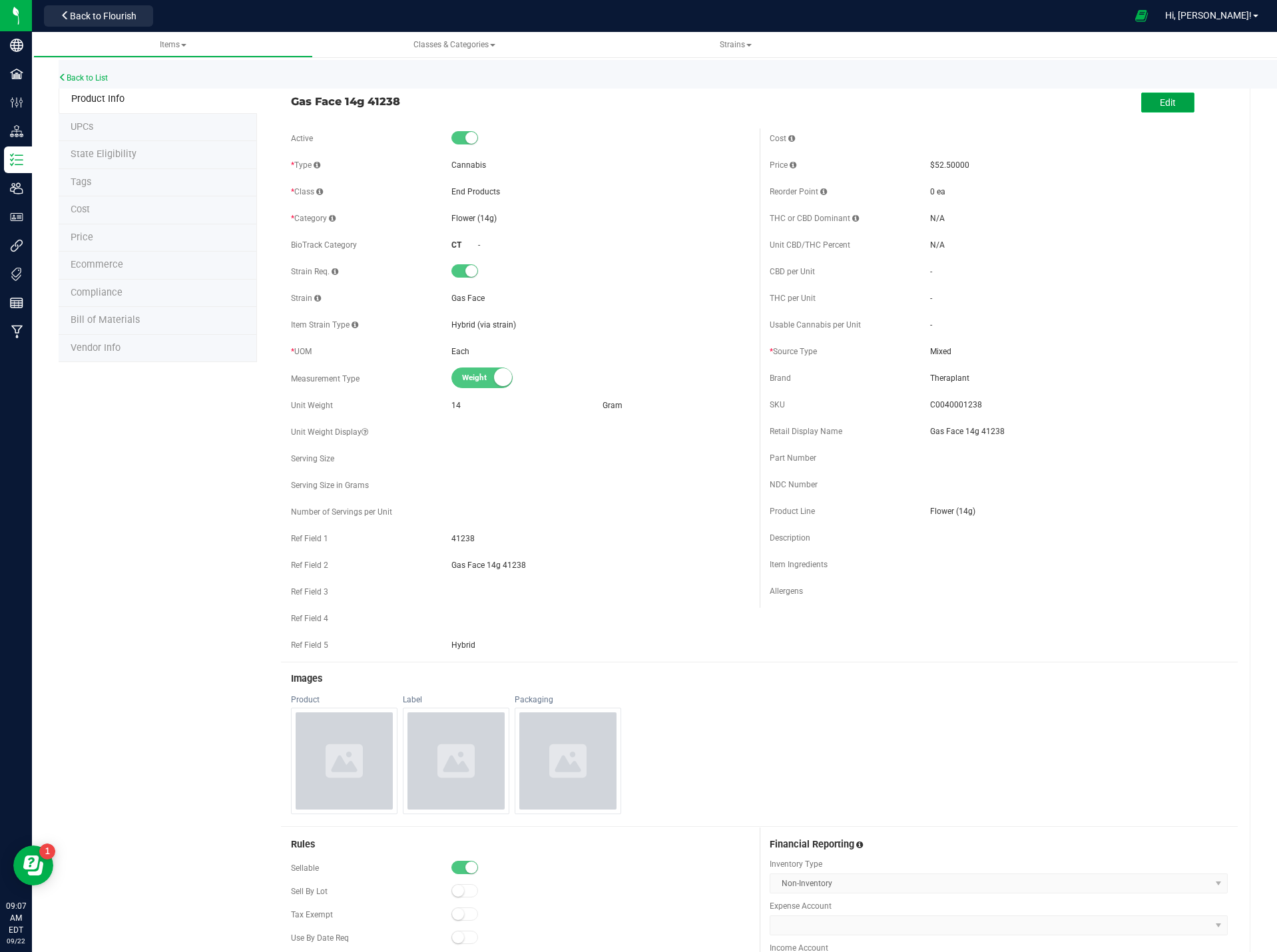
click at [1160, 100] on span "Edit" at bounding box center [1168, 102] width 16 height 11
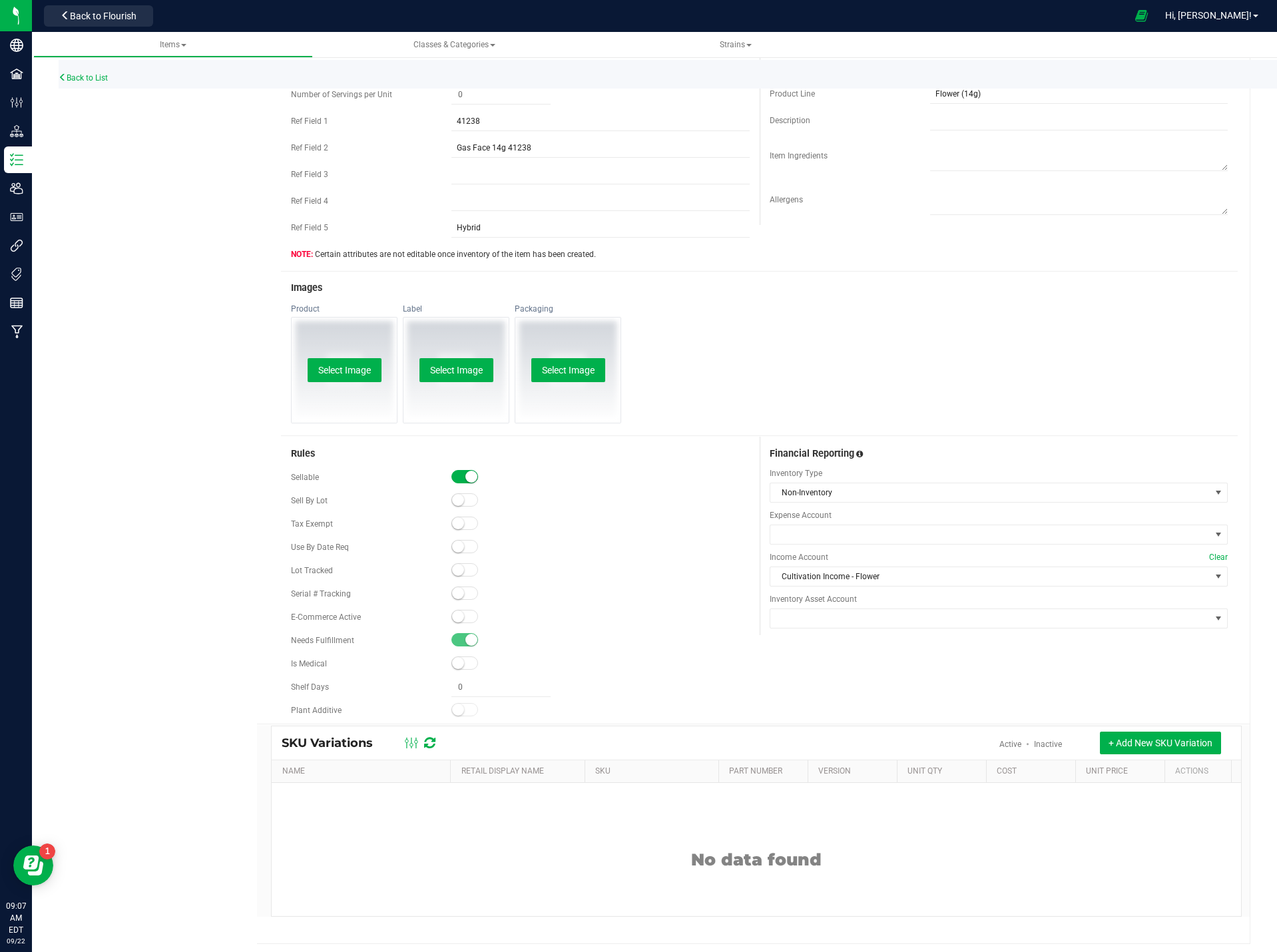
scroll to position [423, 0]
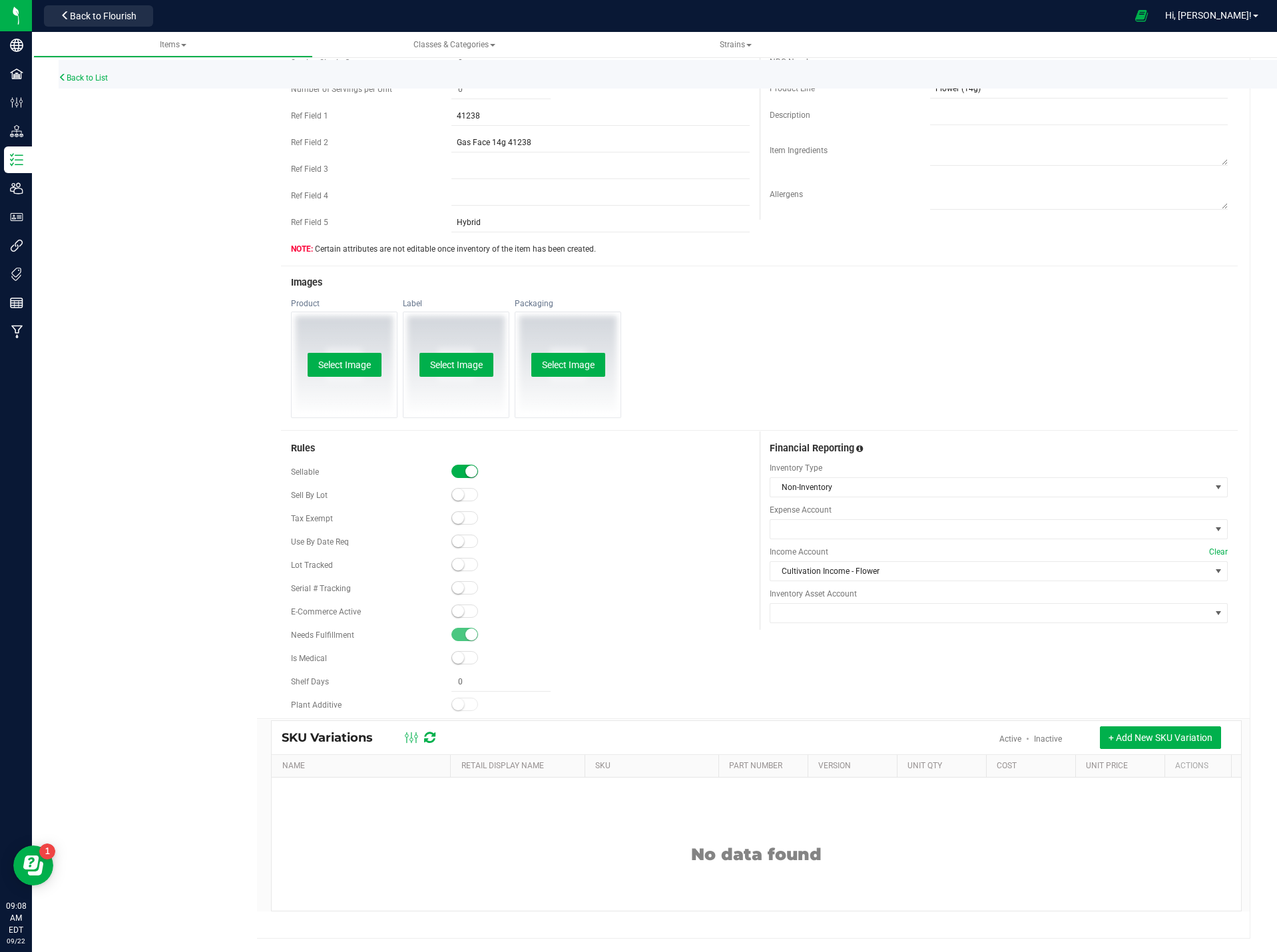
click at [460, 608] on small at bounding box center [458, 611] width 12 height 12
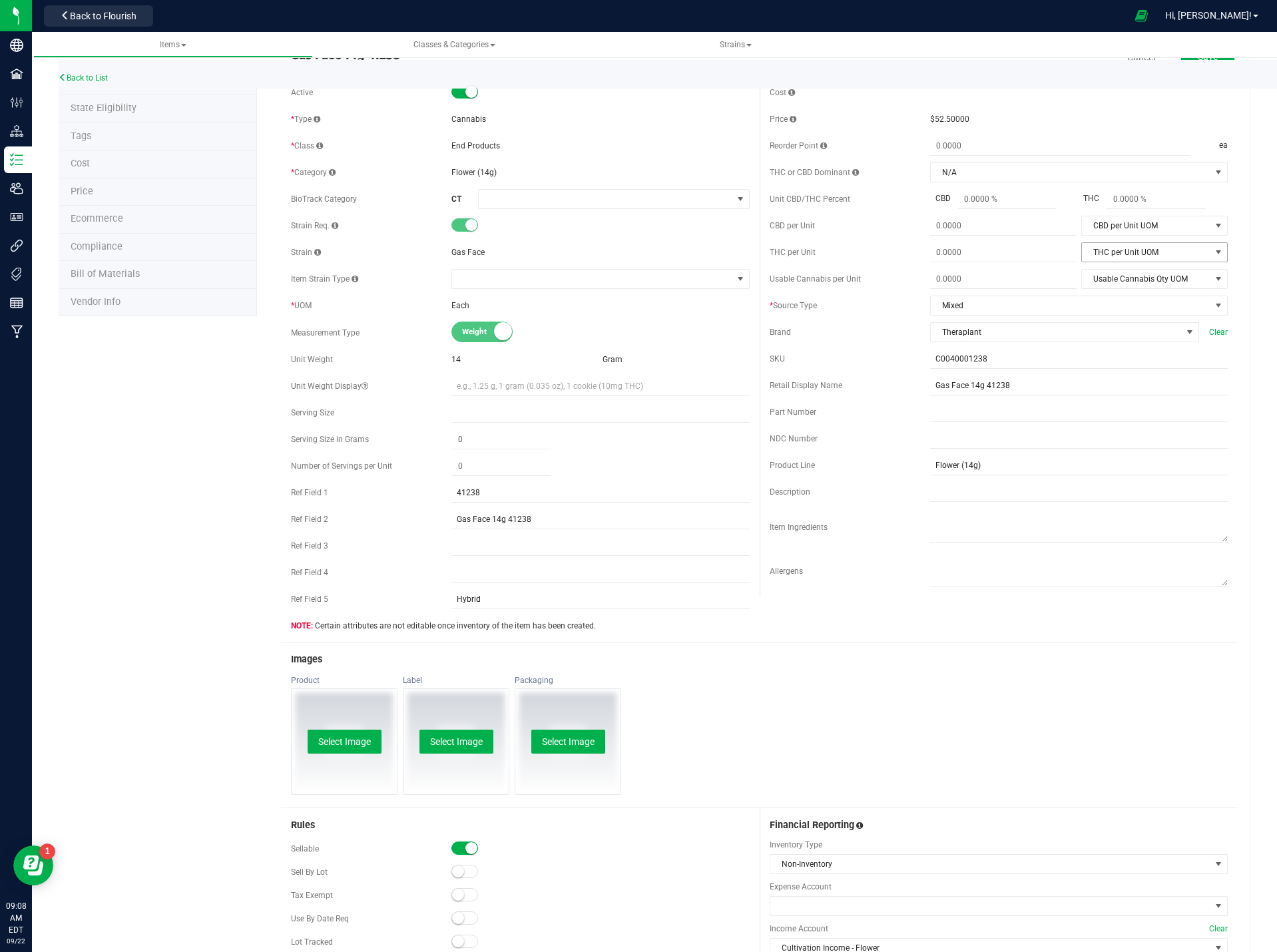
scroll to position [0, 0]
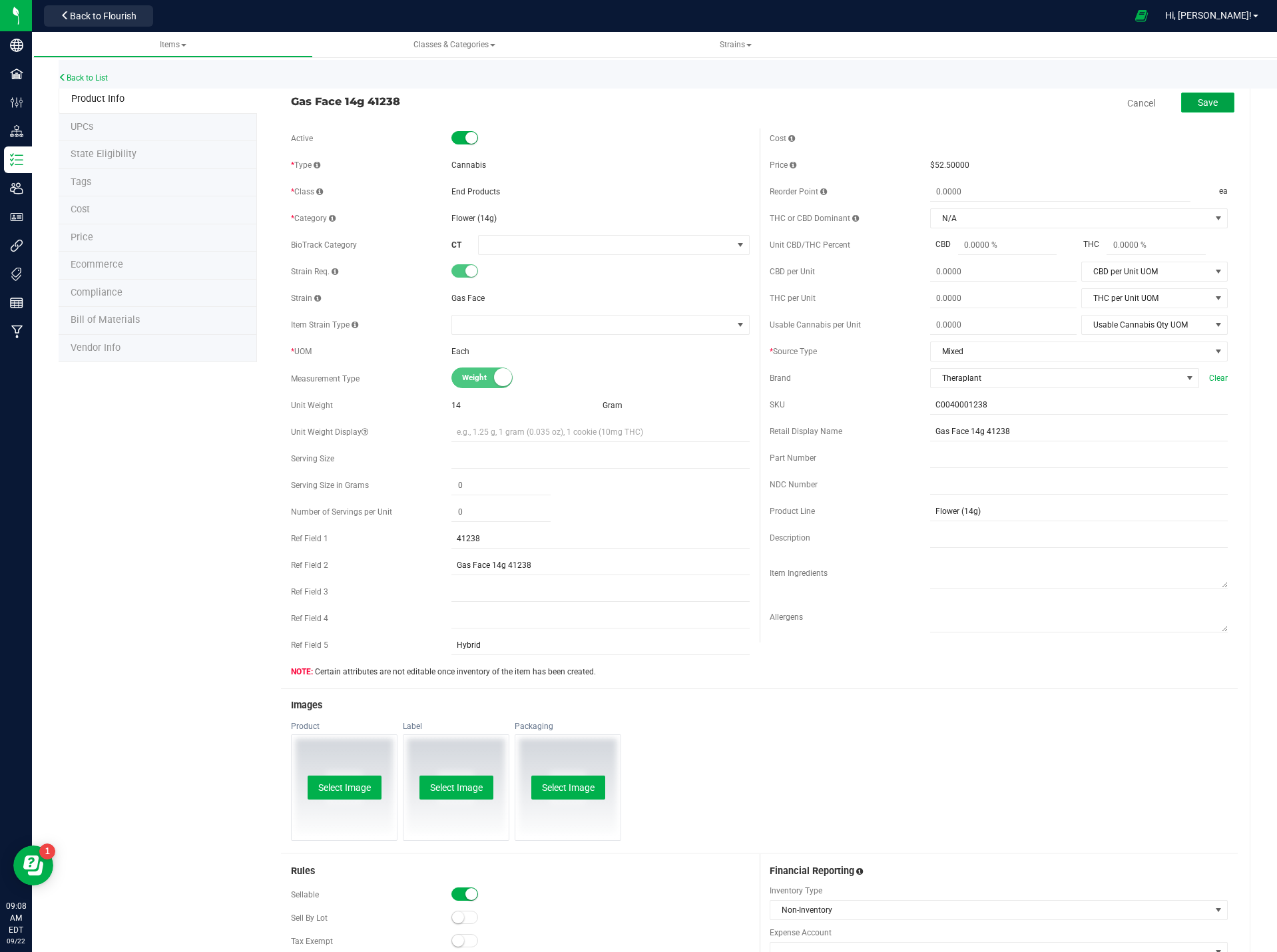
click at [1194, 93] on button "Save" at bounding box center [1208, 102] width 53 height 20
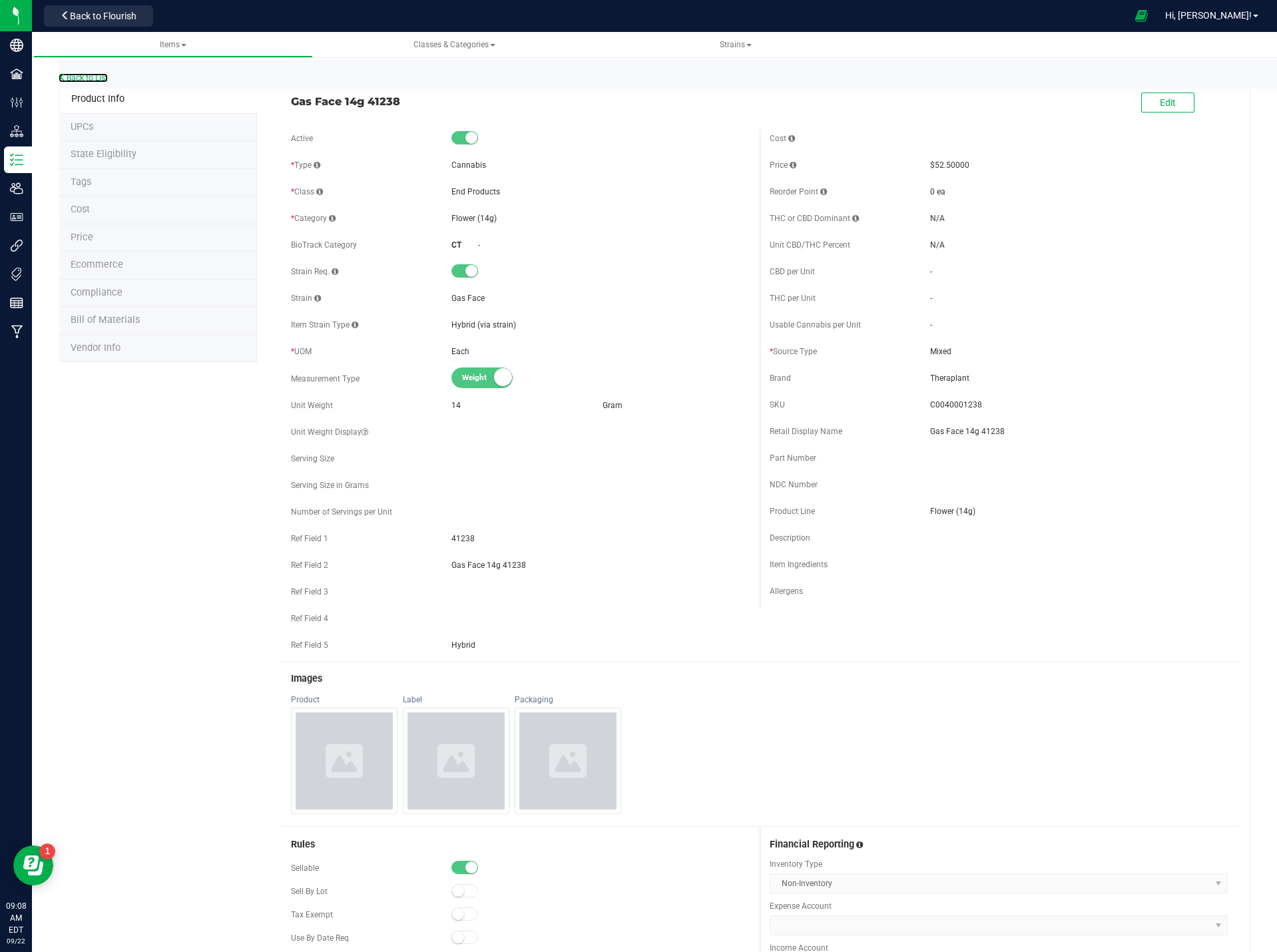
click at [103, 73] on div "Back to List" at bounding box center [697, 74] width 1277 height 29
click at [95, 97] on span "Product Info" at bounding box center [98, 99] width 53 height 12
click at [92, 71] on div "Back to List" at bounding box center [697, 74] width 1277 height 29
click at [94, 76] on link "Back to List" at bounding box center [83, 77] width 49 height 9
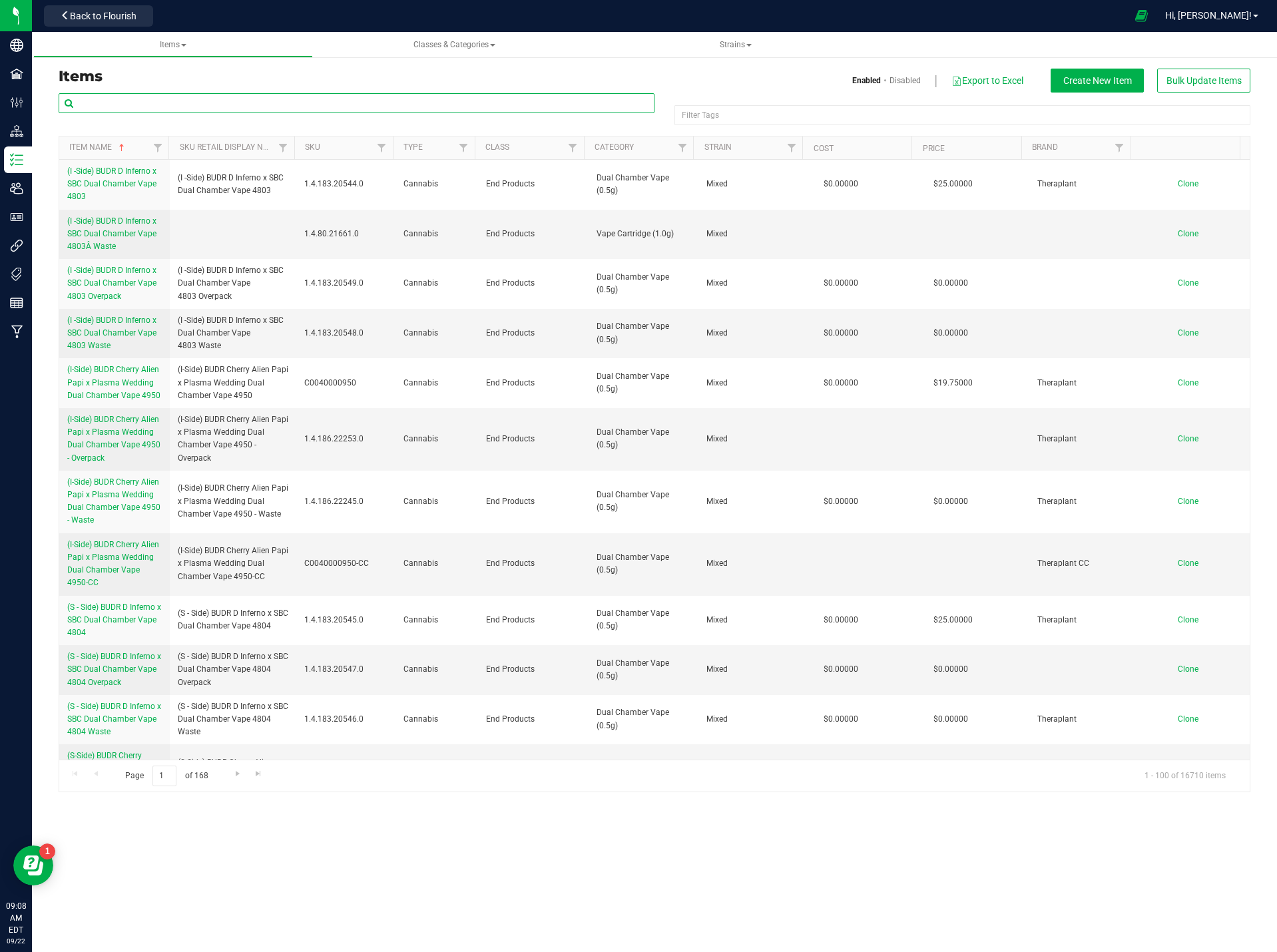
click at [320, 105] on input "text" at bounding box center [357, 103] width 596 height 20
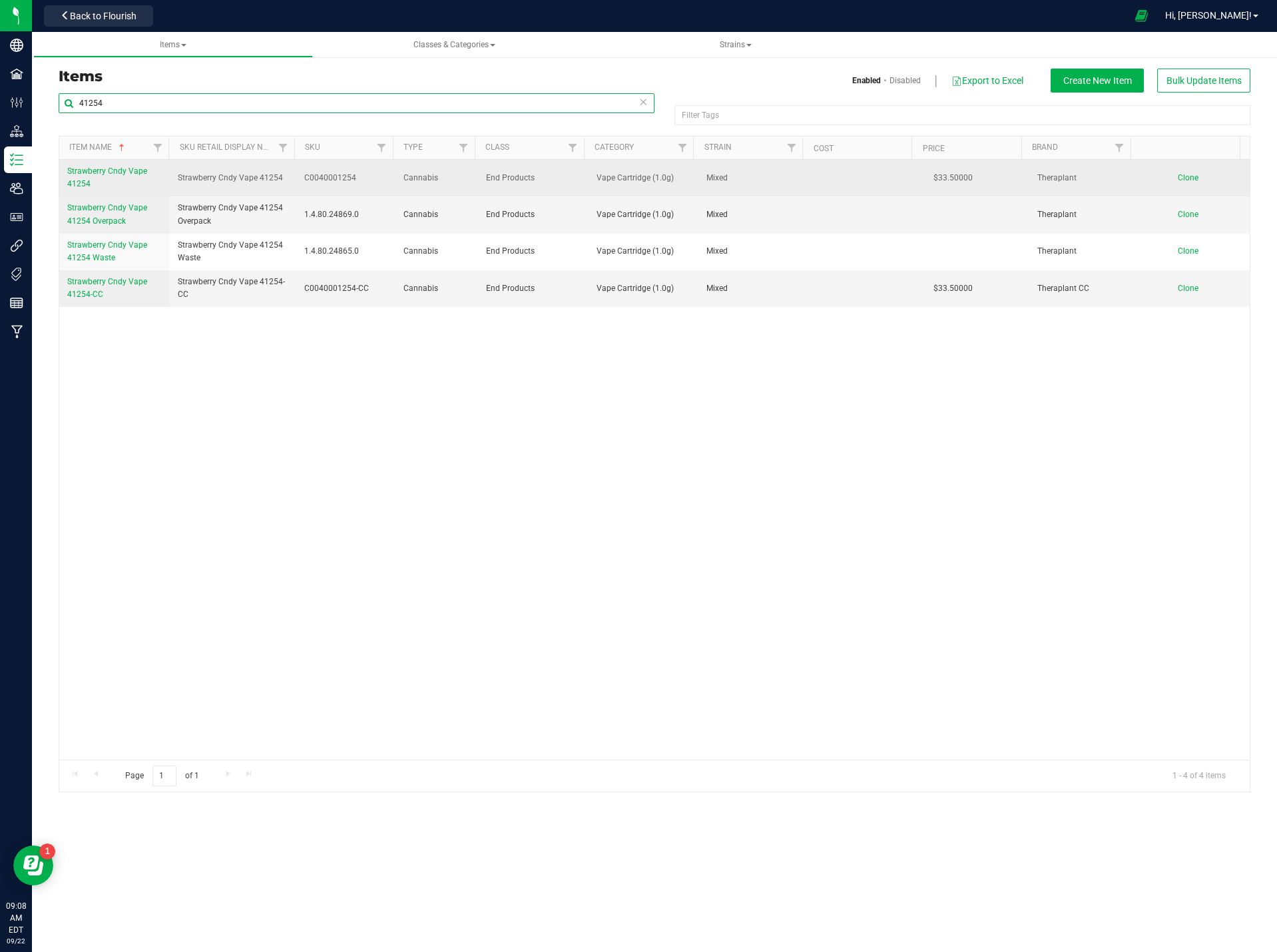
type input "41254"
click at [134, 169] on span "Strawberry Cndy Vape 41254" at bounding box center [107, 178] width 80 height 22
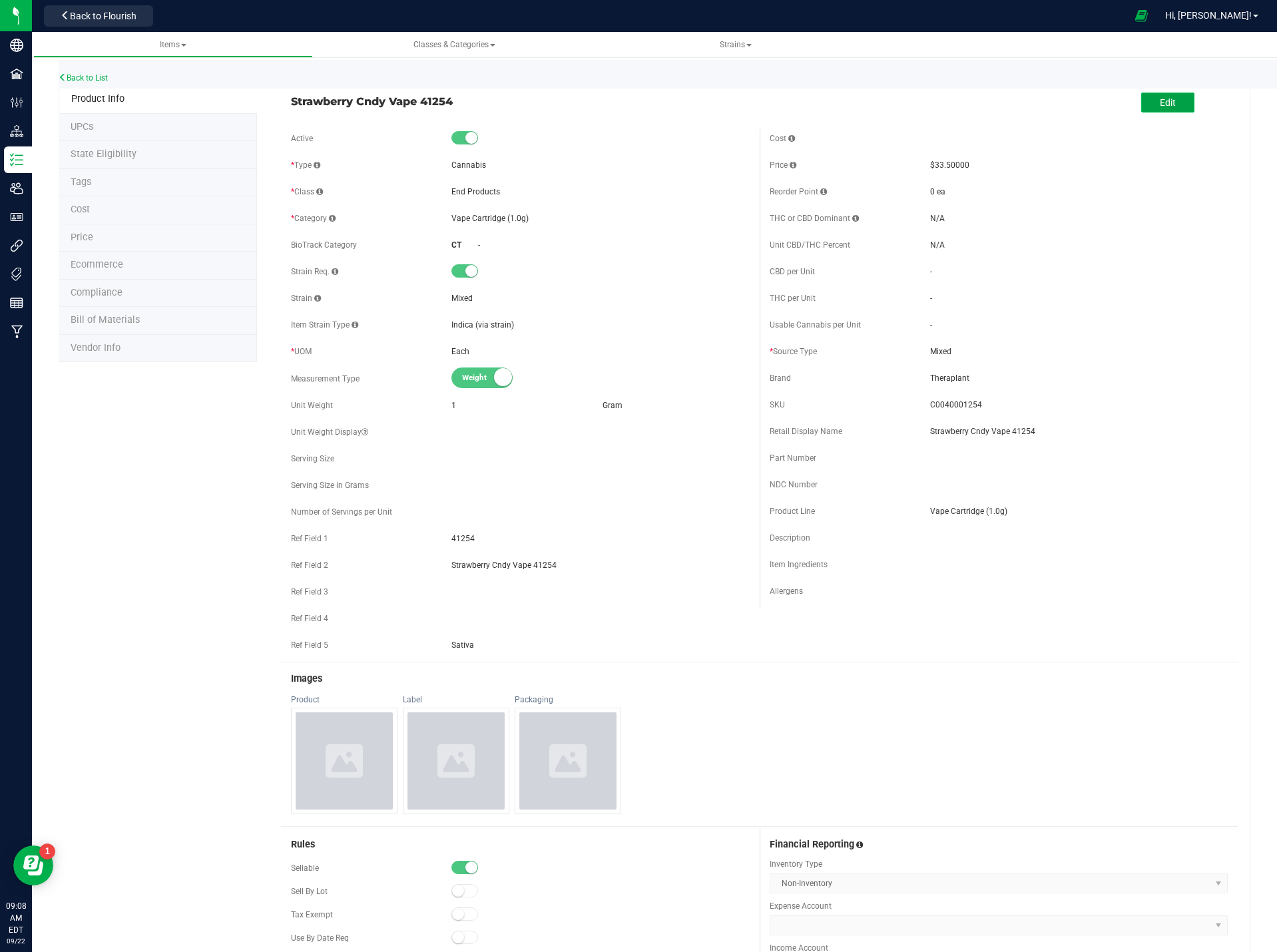
click at [1160, 102] on span "Edit" at bounding box center [1168, 102] width 16 height 11
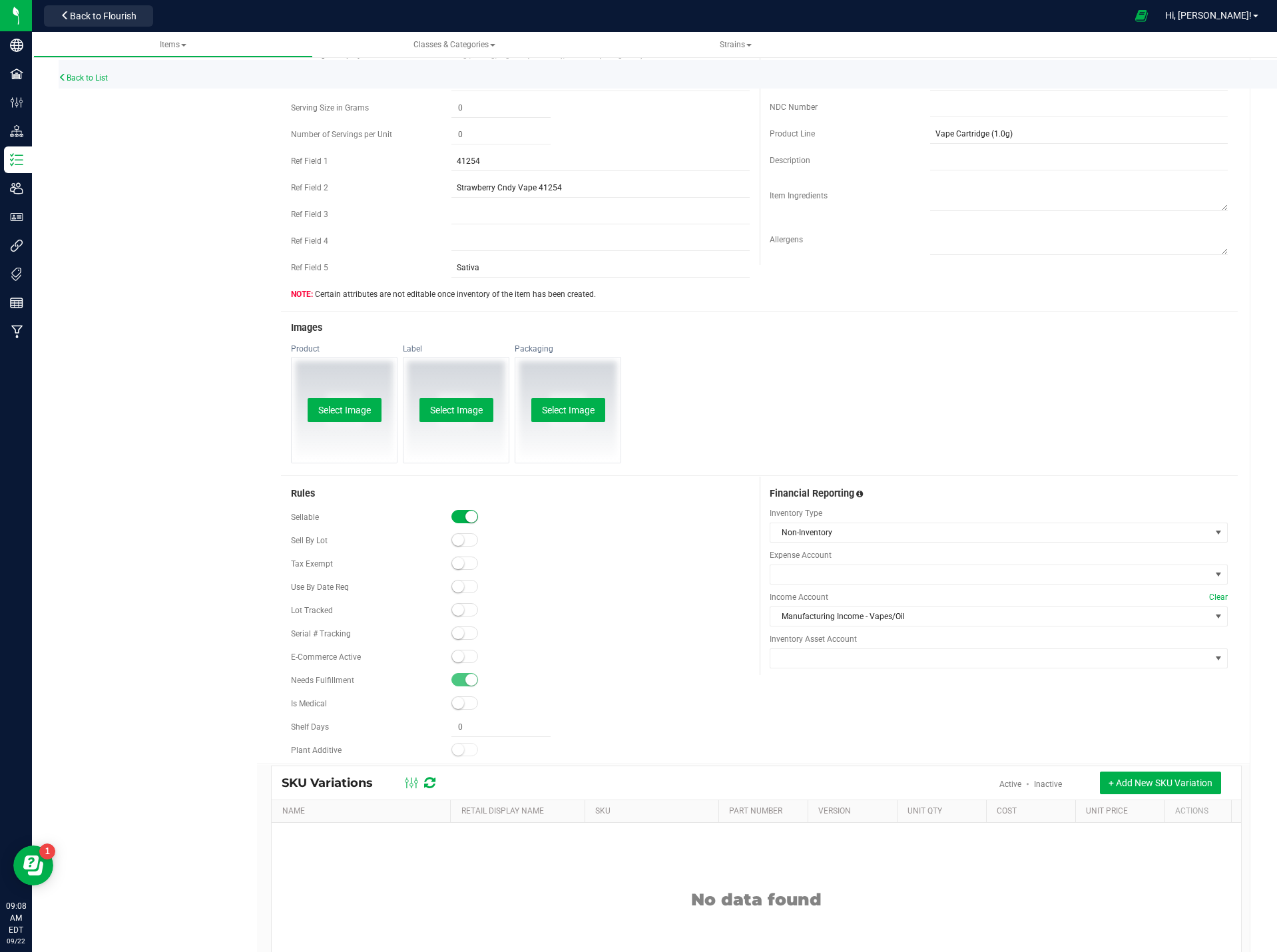
scroll to position [423, 0]
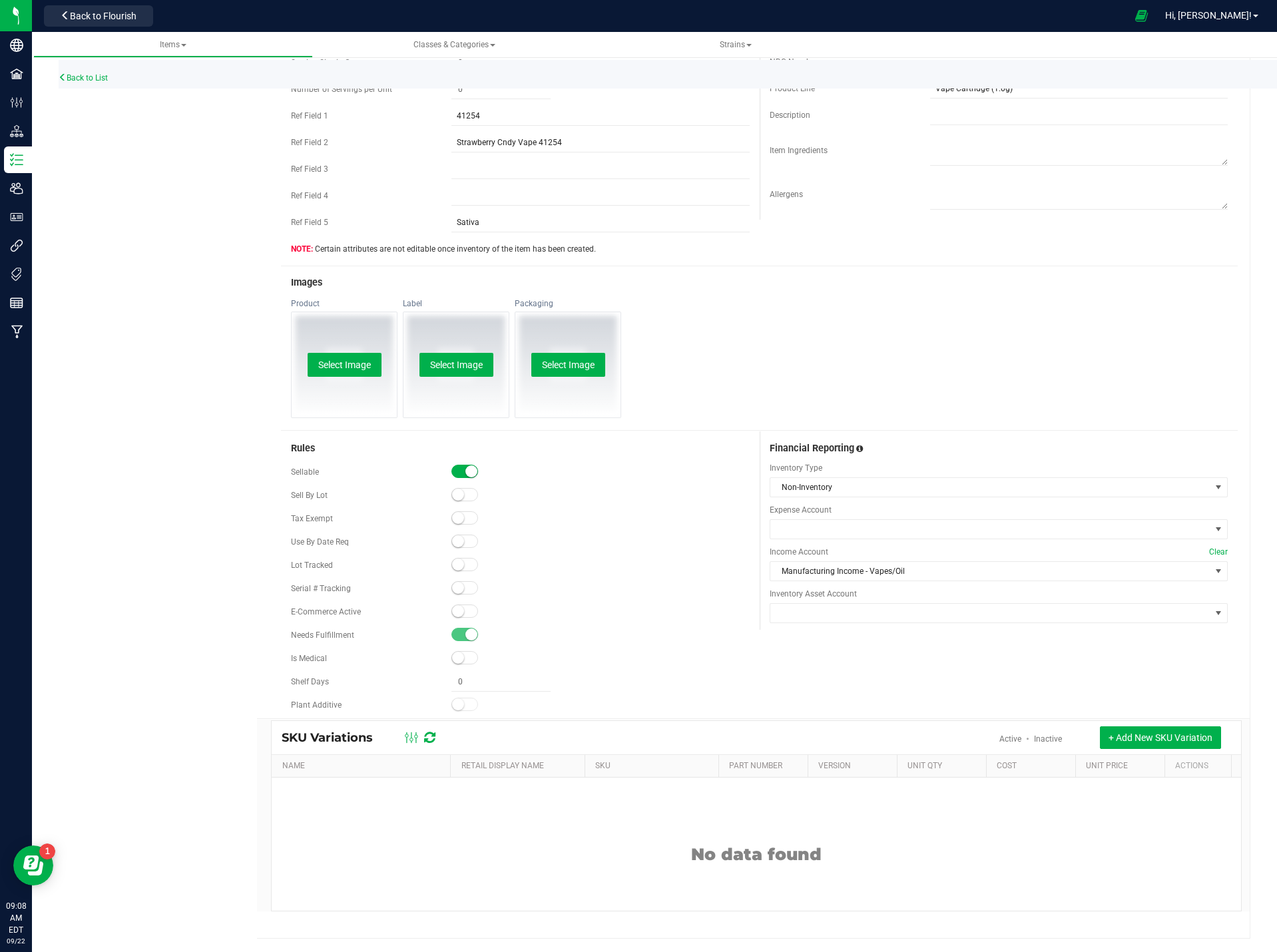
click at [462, 614] on span at bounding box center [464, 611] width 27 height 13
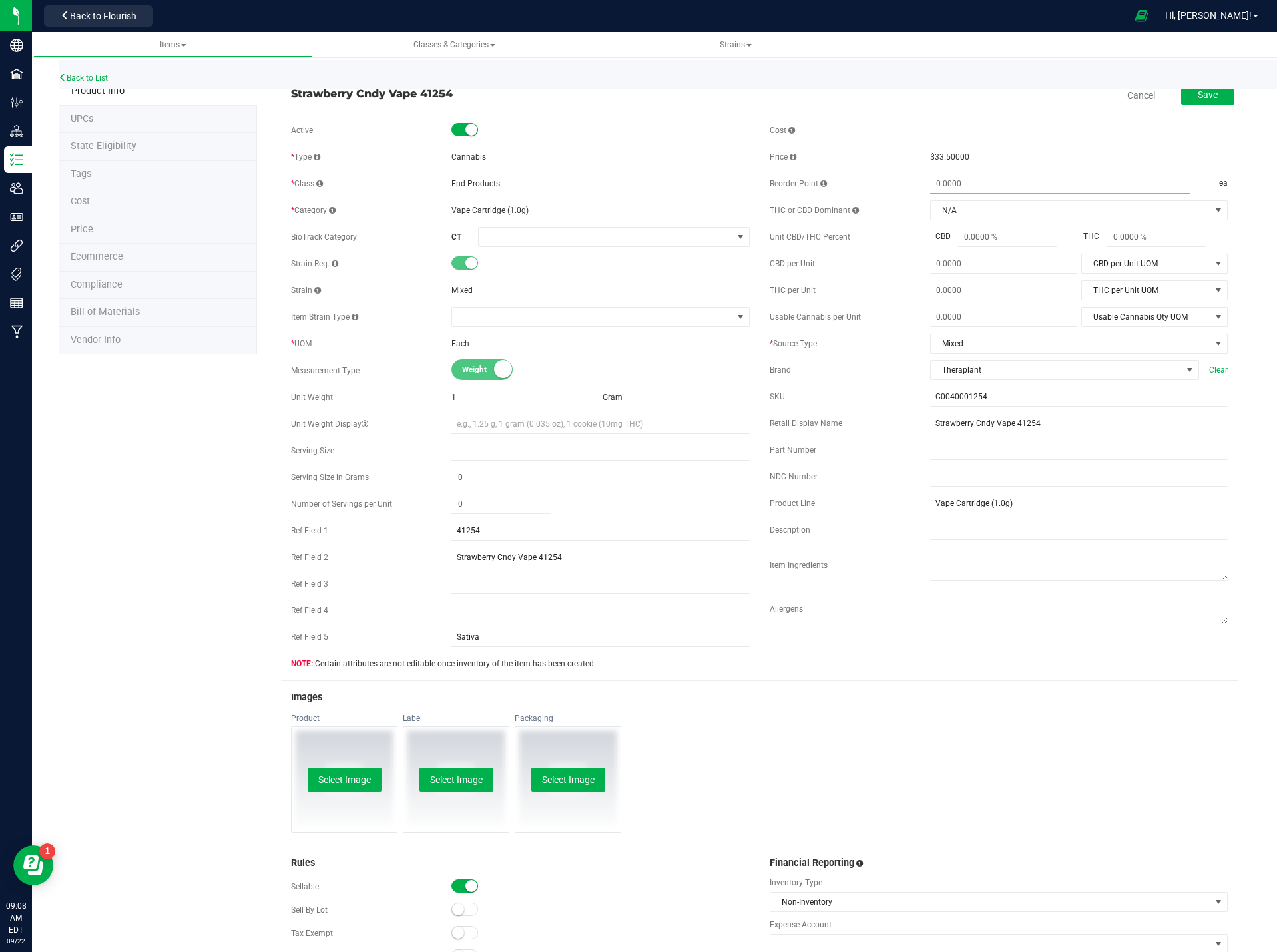
scroll to position [0, 0]
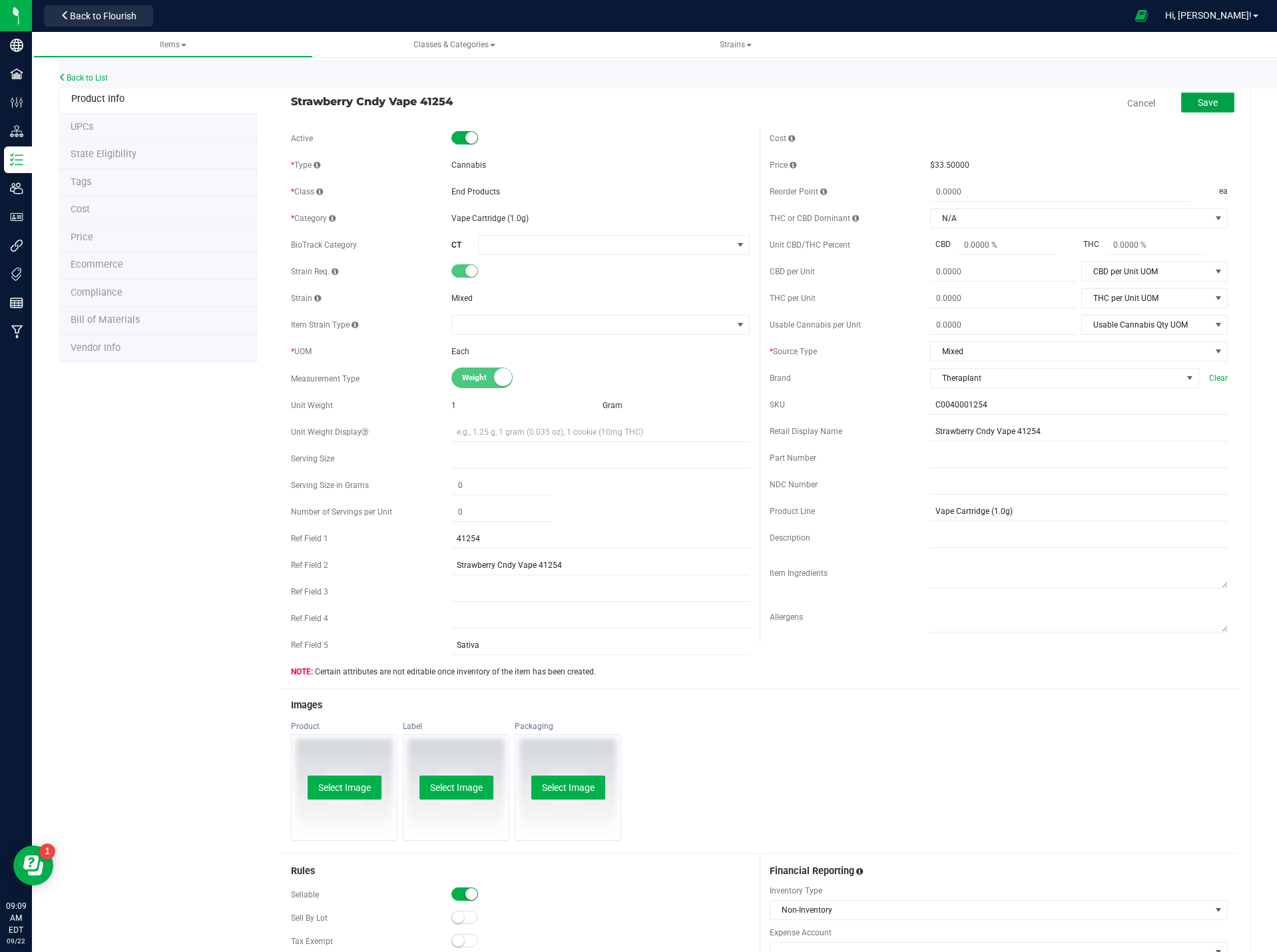
click at [1200, 99] on span "Save" at bounding box center [1208, 102] width 20 height 11
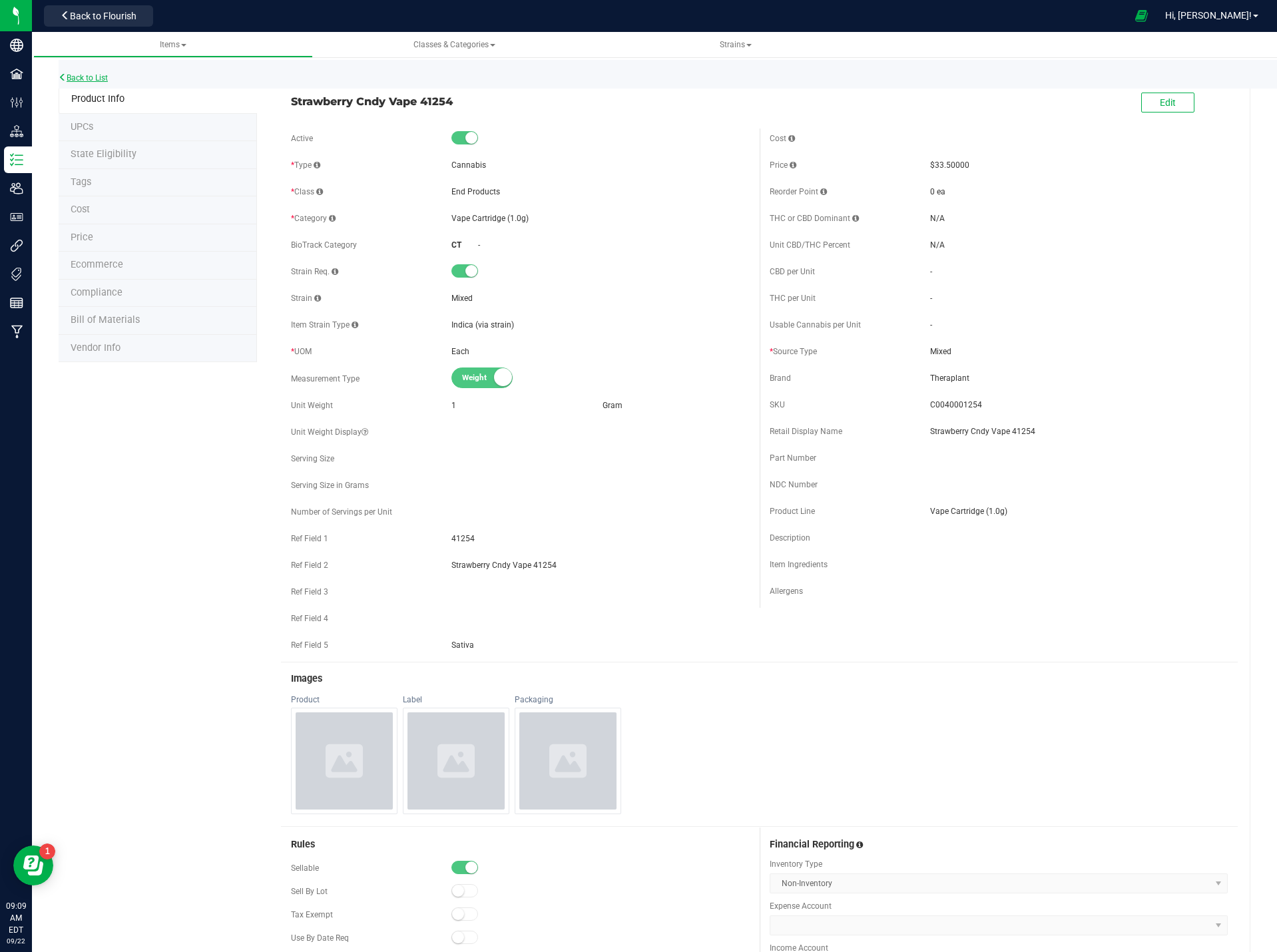
click at [86, 74] on link "Back to List" at bounding box center [83, 77] width 49 height 9
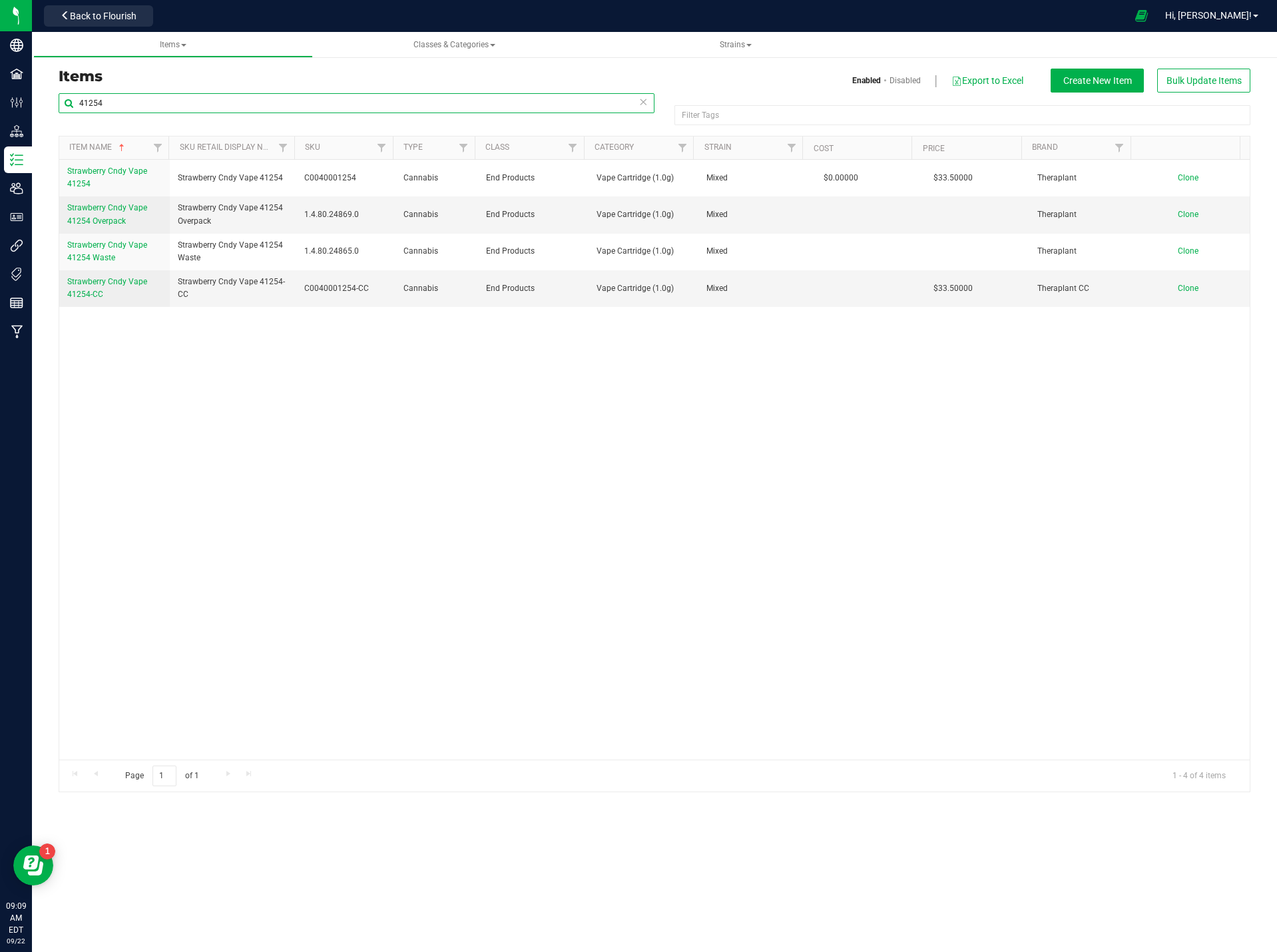
click at [152, 105] on input "41254" at bounding box center [357, 103] width 596 height 20
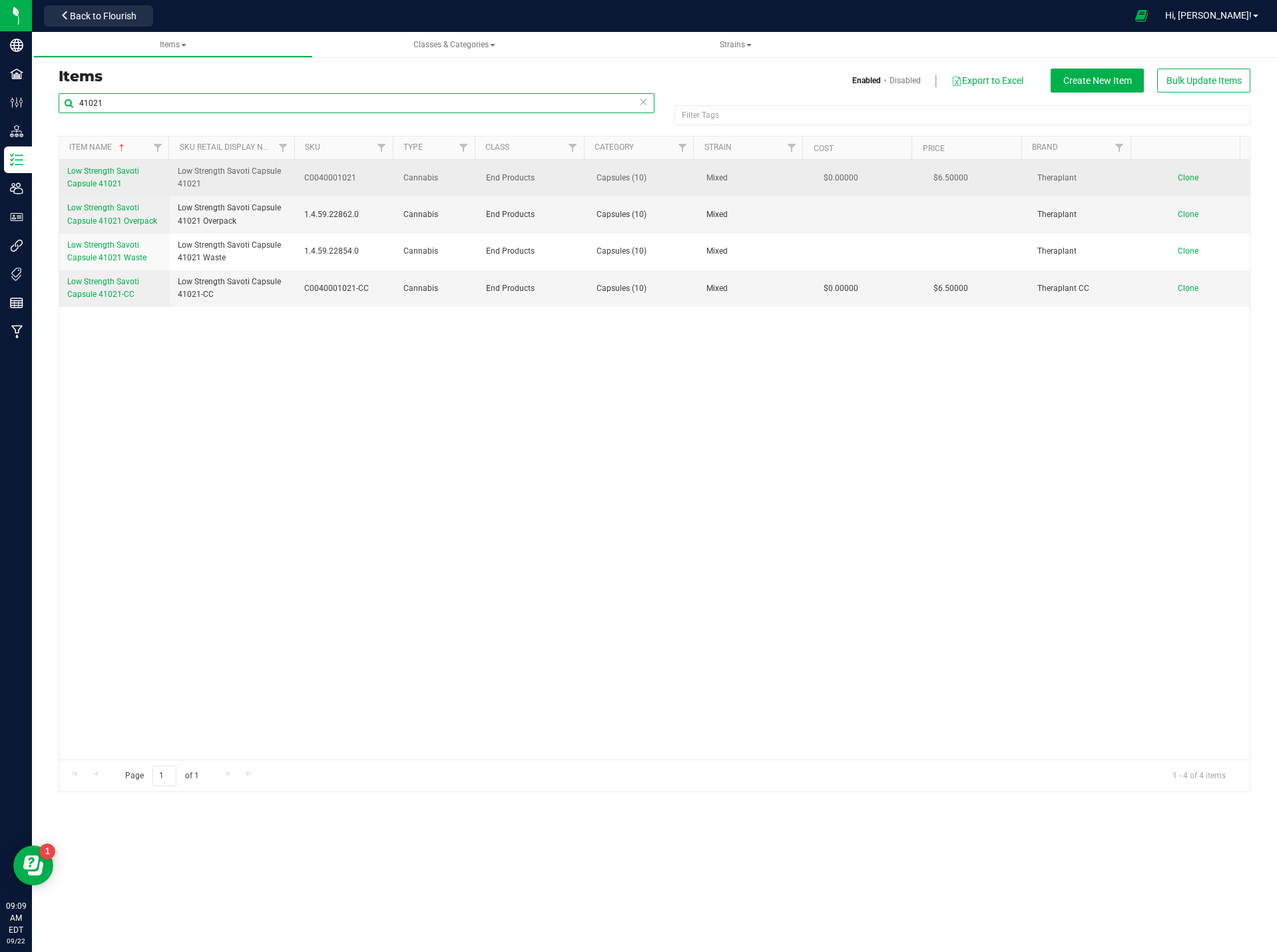
type input "41021"
click at [101, 172] on span "Low Strength Savoti Capsule 41021" at bounding box center [103, 178] width 72 height 22
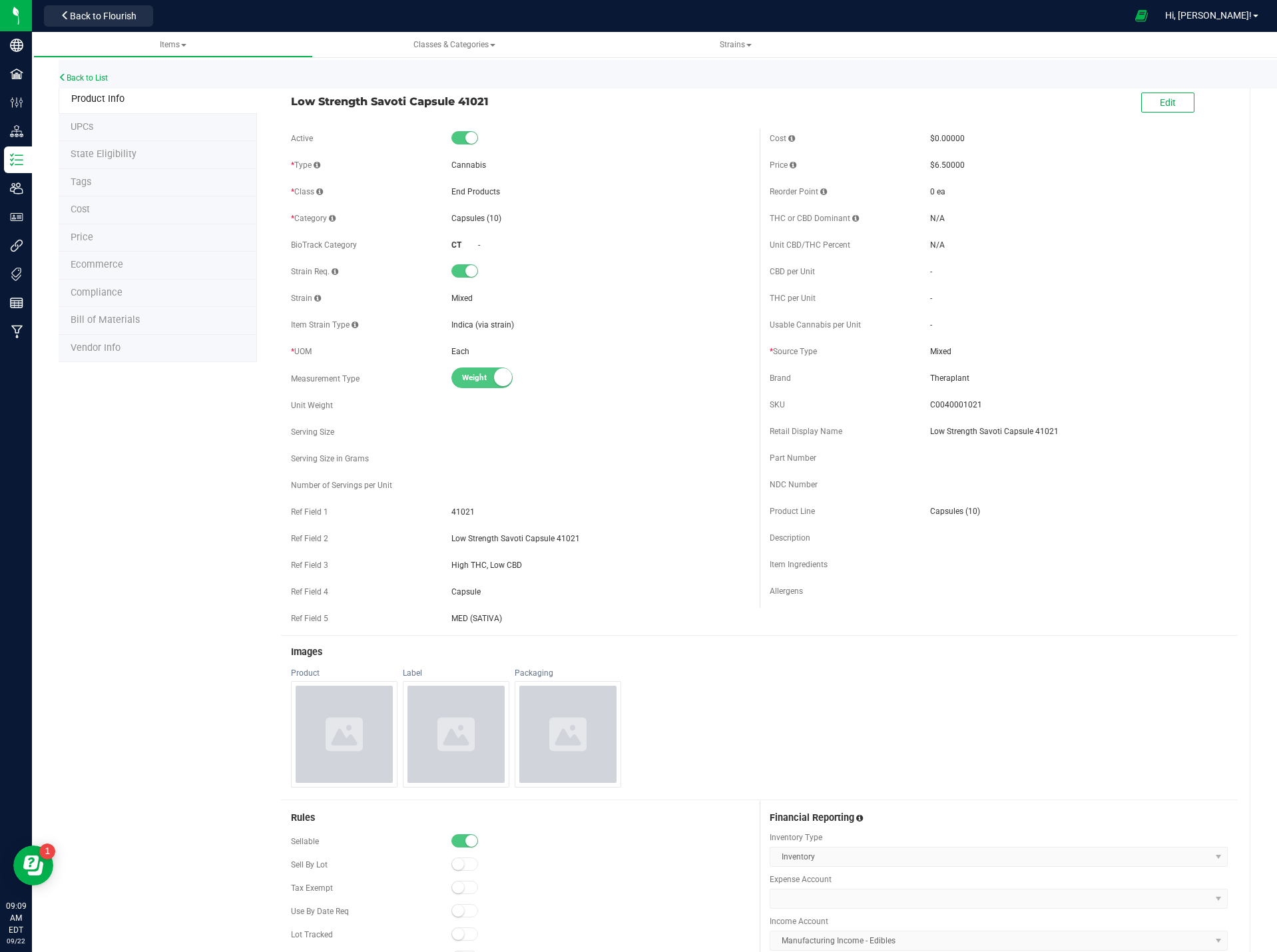
click at [1159, 115] on div "Edit" at bounding box center [1168, 104] width 53 height 27
click at [1164, 101] on span "Edit" at bounding box center [1168, 102] width 16 height 11
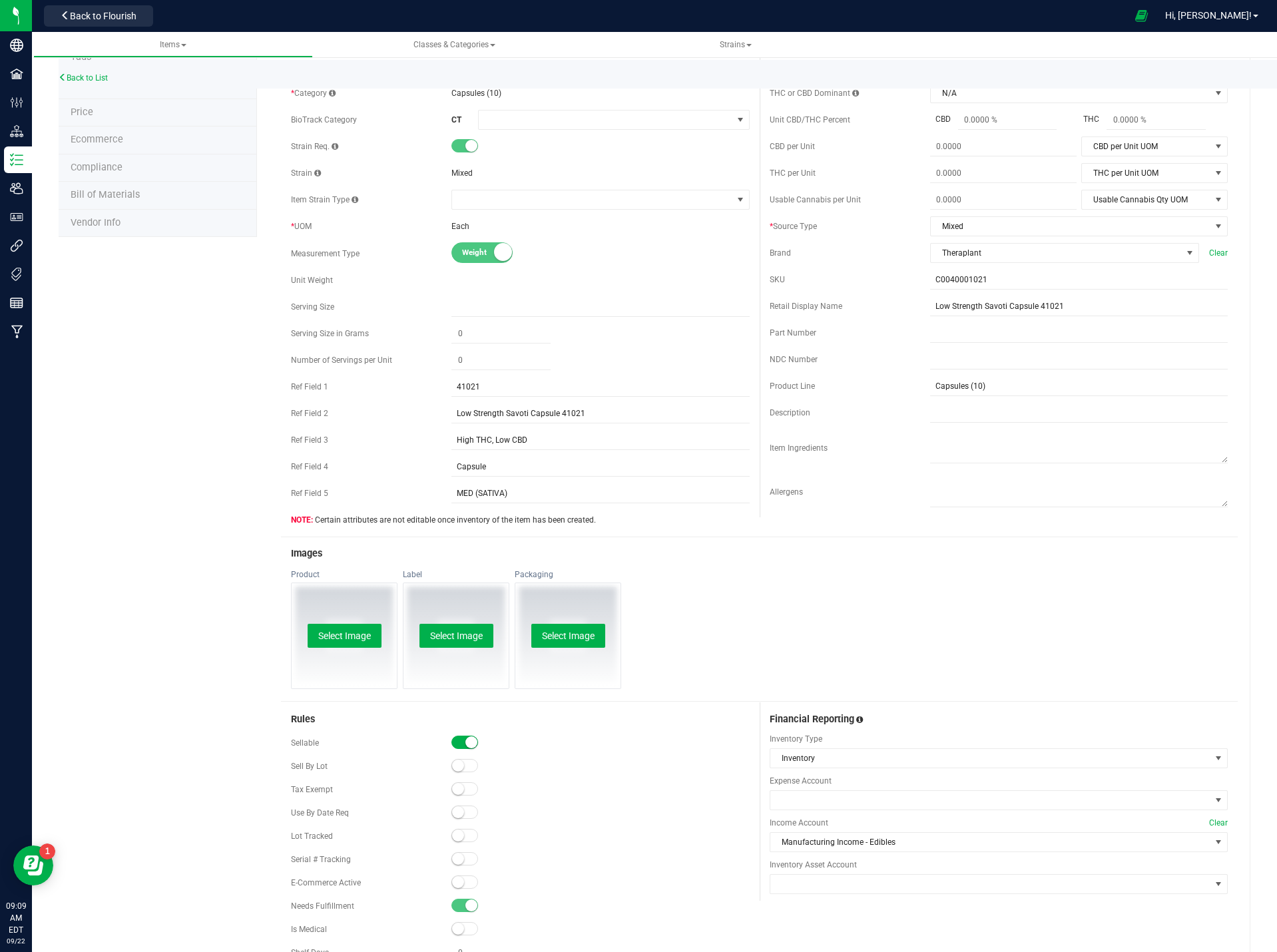
scroll to position [333, 0]
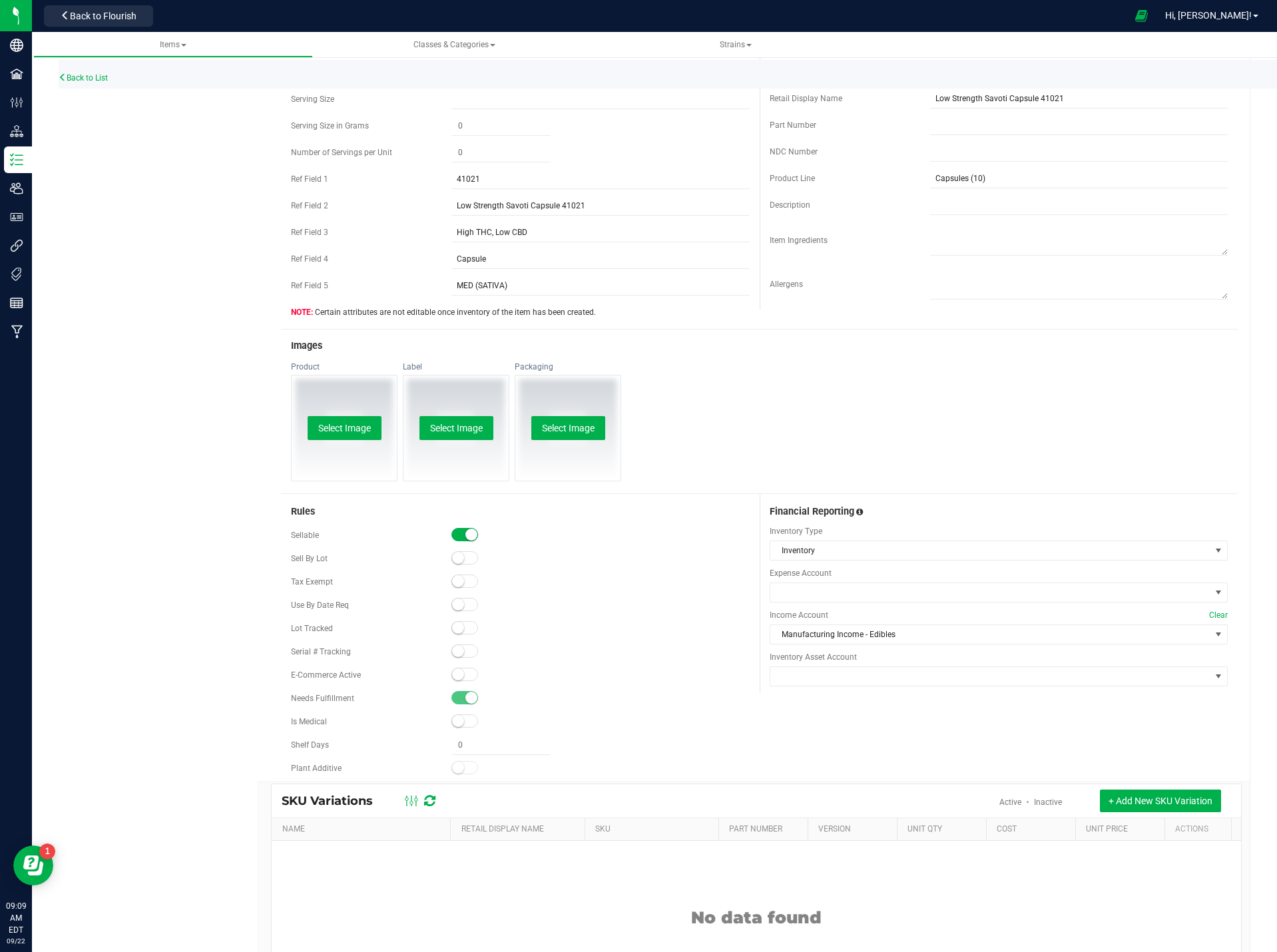
click at [461, 675] on small at bounding box center [458, 674] width 12 height 12
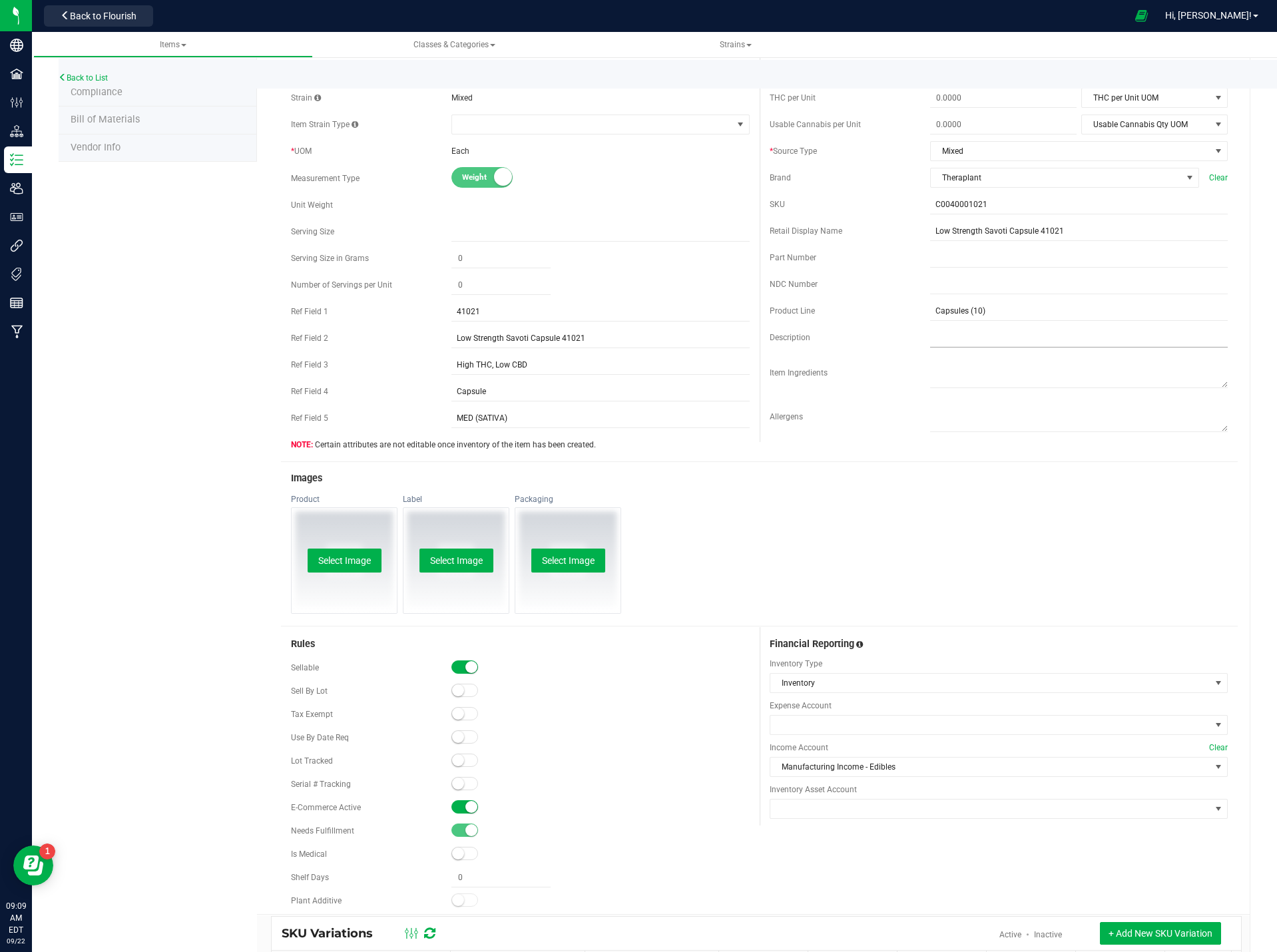
scroll to position [0, 0]
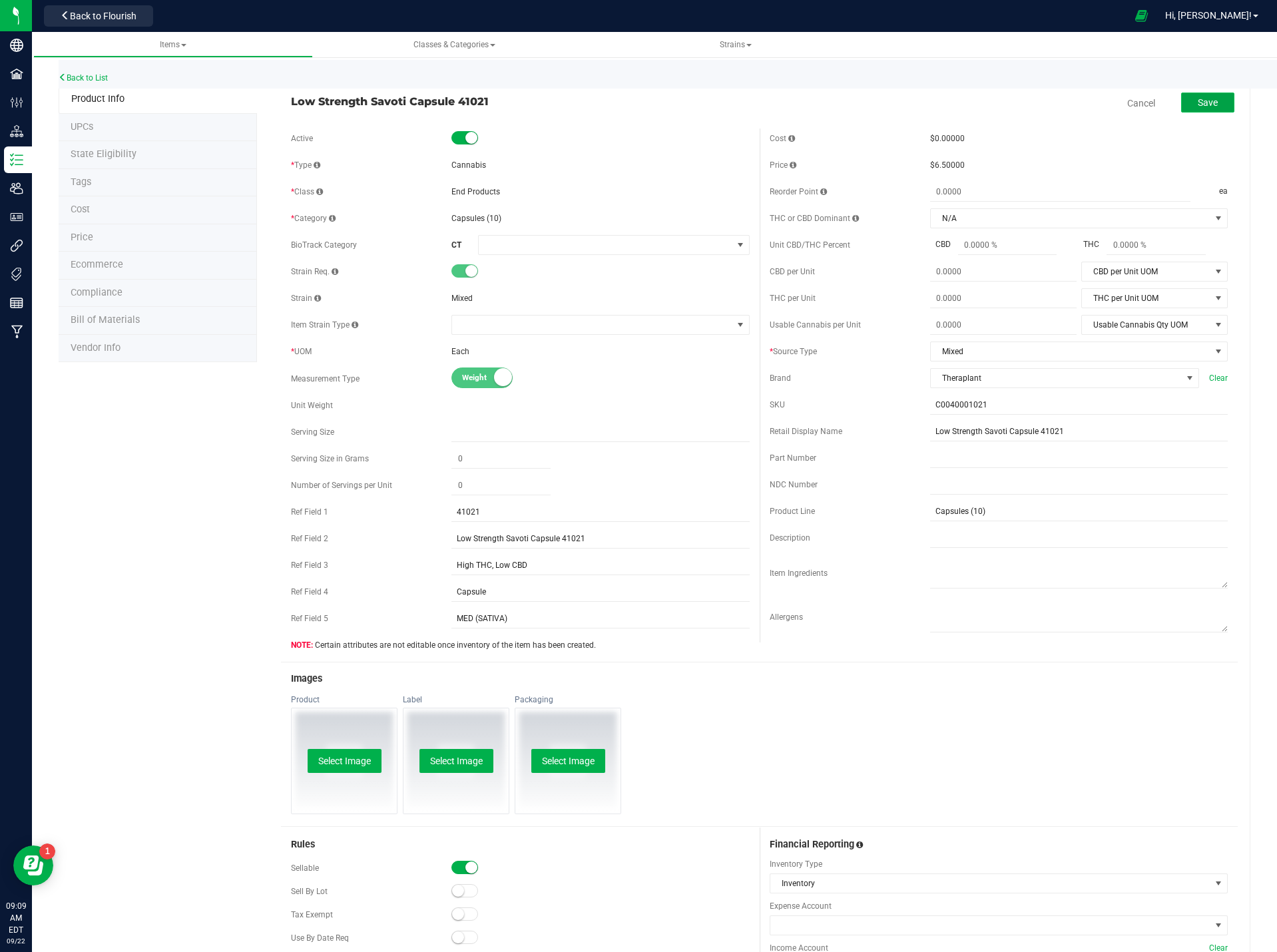
click at [1208, 104] on button "Save" at bounding box center [1208, 102] width 53 height 20
